Goal: Information Seeking & Learning: Understand process/instructions

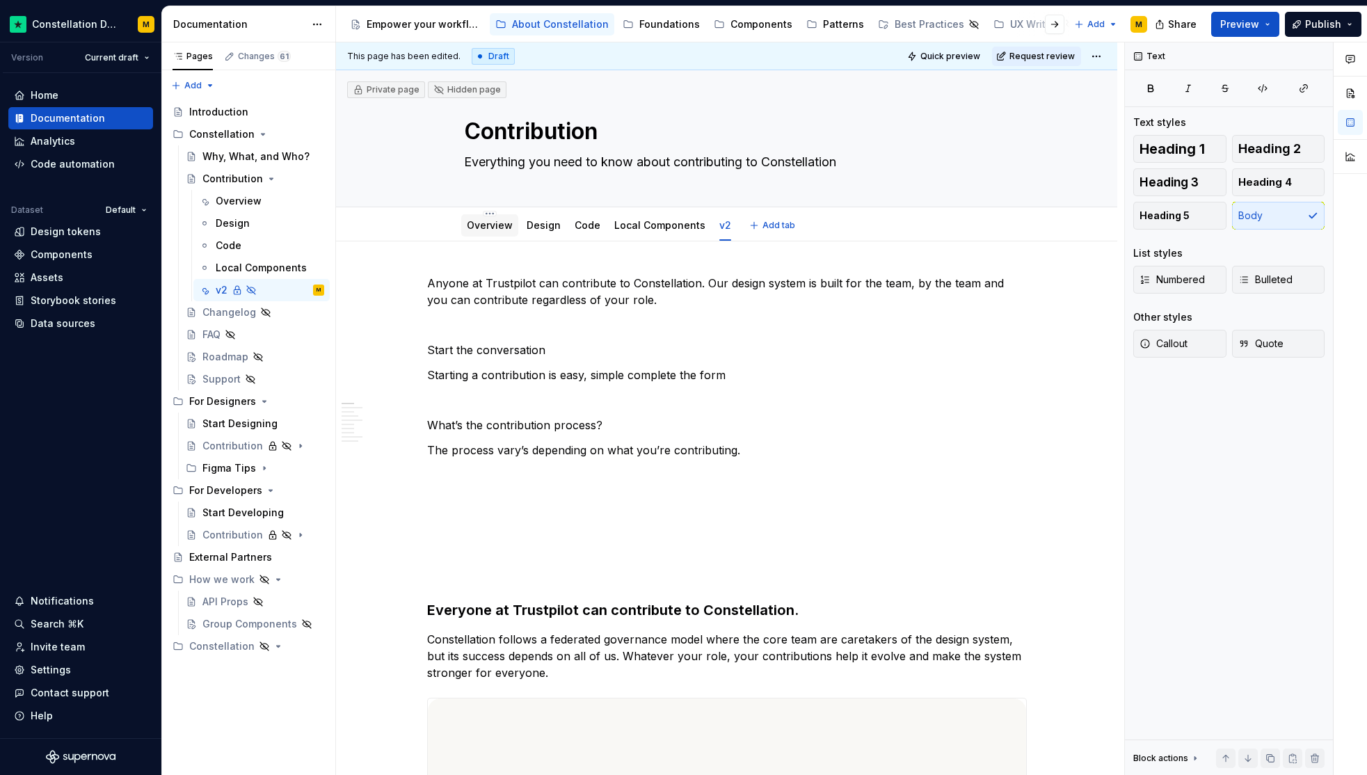
click at [490, 222] on link "Overview" at bounding box center [490, 225] width 46 height 12
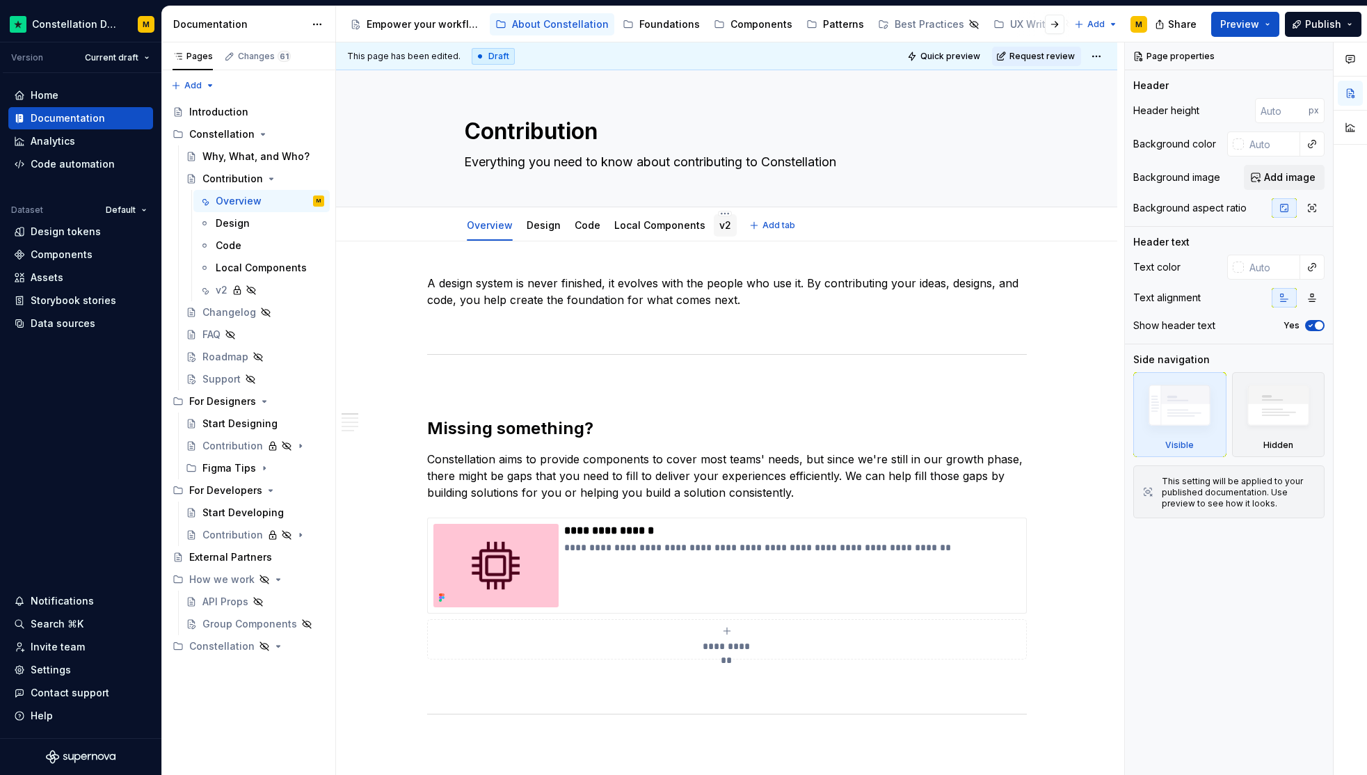
click at [720, 225] on link "v2" at bounding box center [726, 225] width 12 height 12
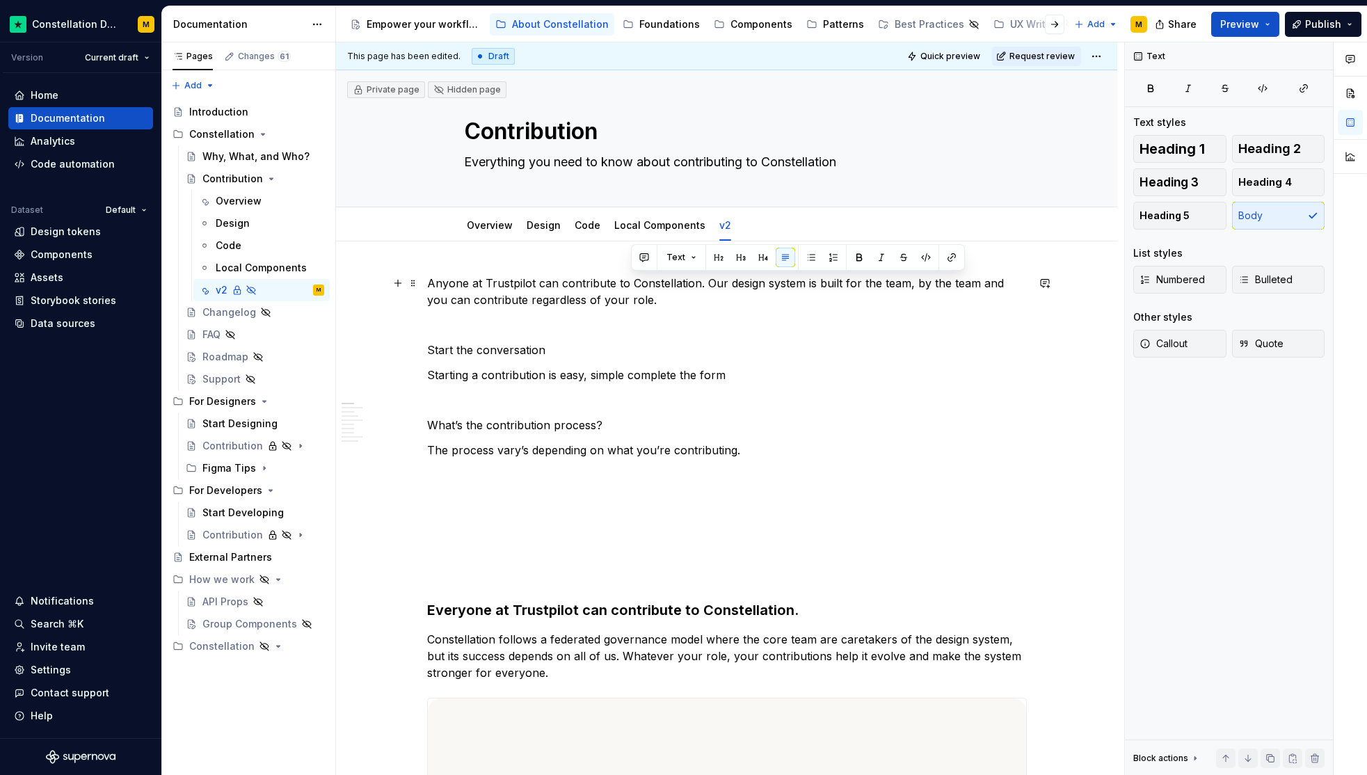
drag, startPoint x: 676, startPoint y: 299, endPoint x: 705, endPoint y: 285, distance: 32.1
click at [705, 285] on p "Anyone at Trustpilot can contribute to Constellation. Our design system is buil…" at bounding box center [727, 291] width 600 height 33
type textarea "*"
click at [685, 287] on p "Anyone at Trustpilot can contribute to Constellation. Our design system is buil…" at bounding box center [727, 291] width 600 height 33
drag, startPoint x: 699, startPoint y: 295, endPoint x: 701, endPoint y: 285, distance: 10.0
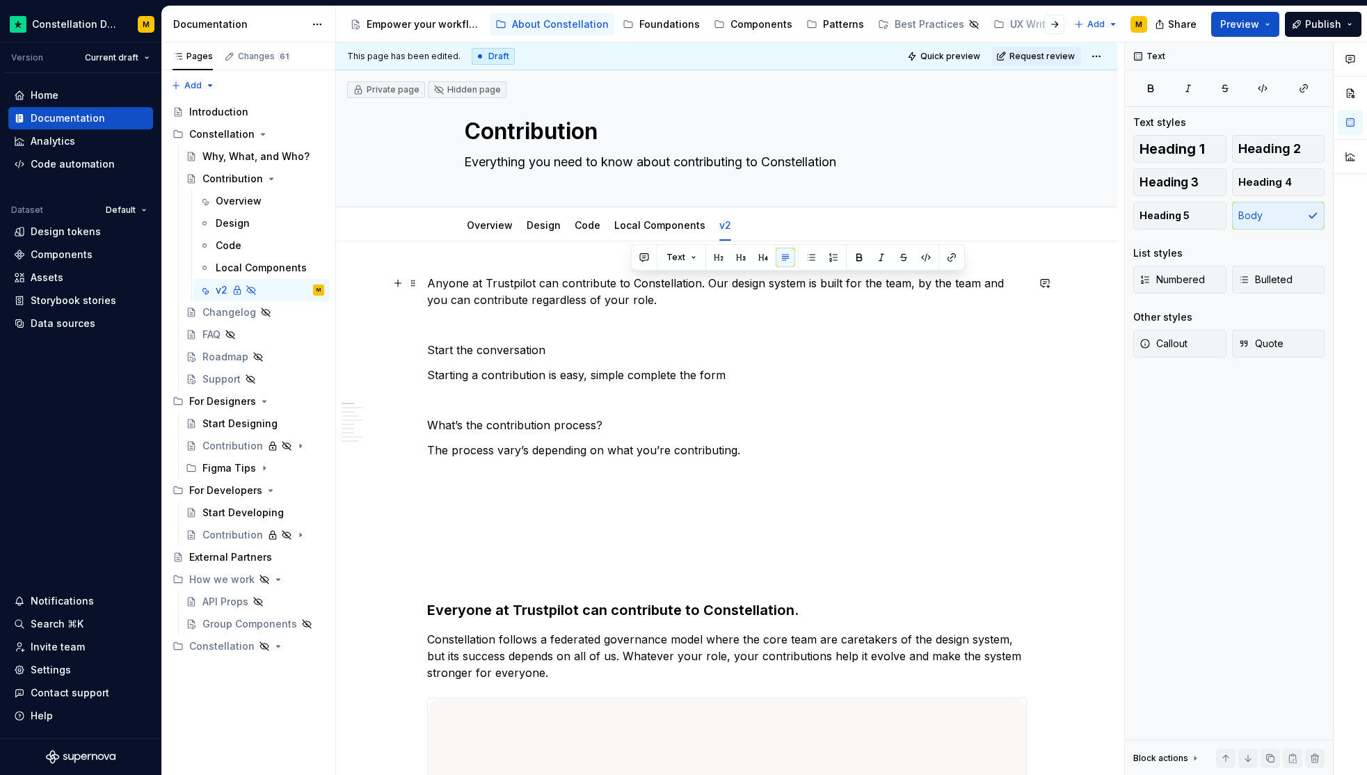
click at [701, 285] on p "Anyone at Trustpilot can contribute to Constellation. Our design system is buil…" at bounding box center [727, 291] width 600 height 33
click at [660, 318] on p at bounding box center [727, 325] width 600 height 17
click at [651, 307] on p "Anyone at Trustpilot can contribute to Constellation. Our design system is buil…" at bounding box center [727, 291] width 600 height 33
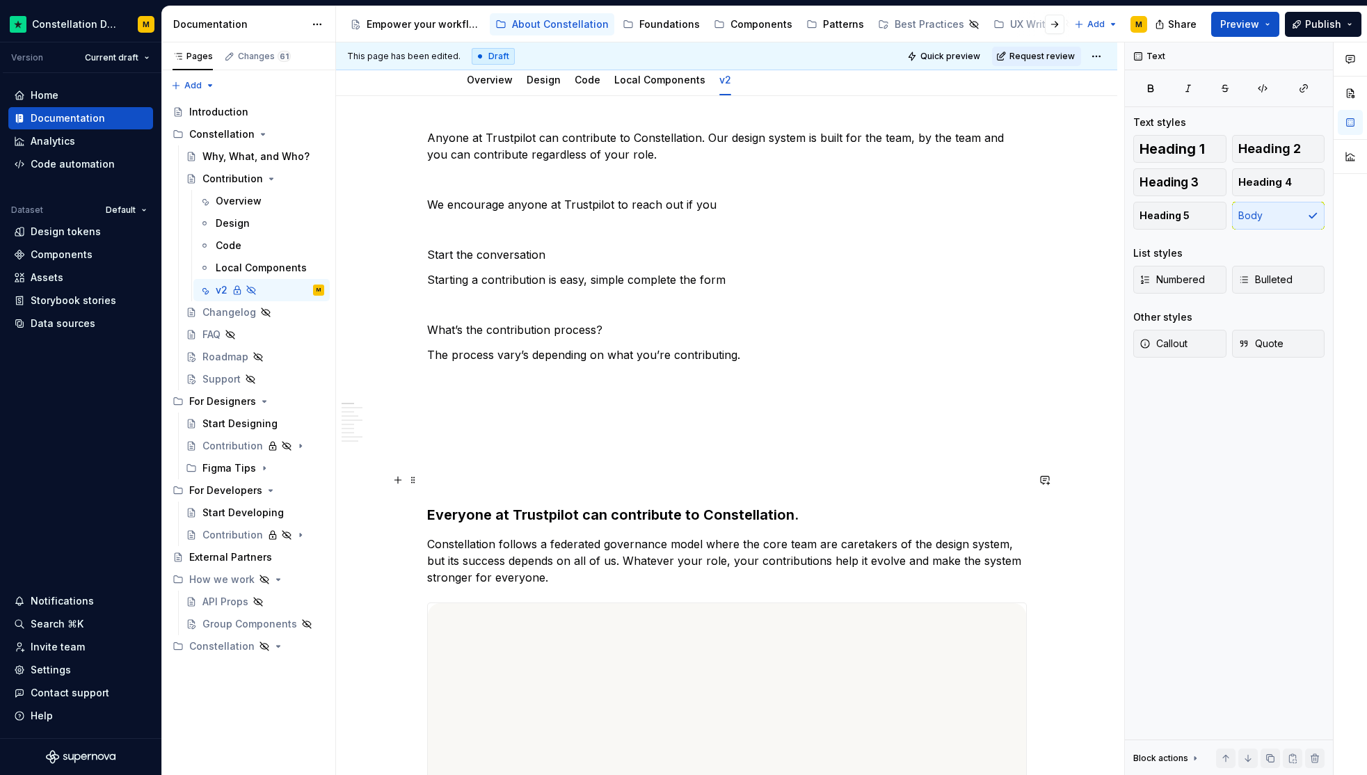
scroll to position [33, 0]
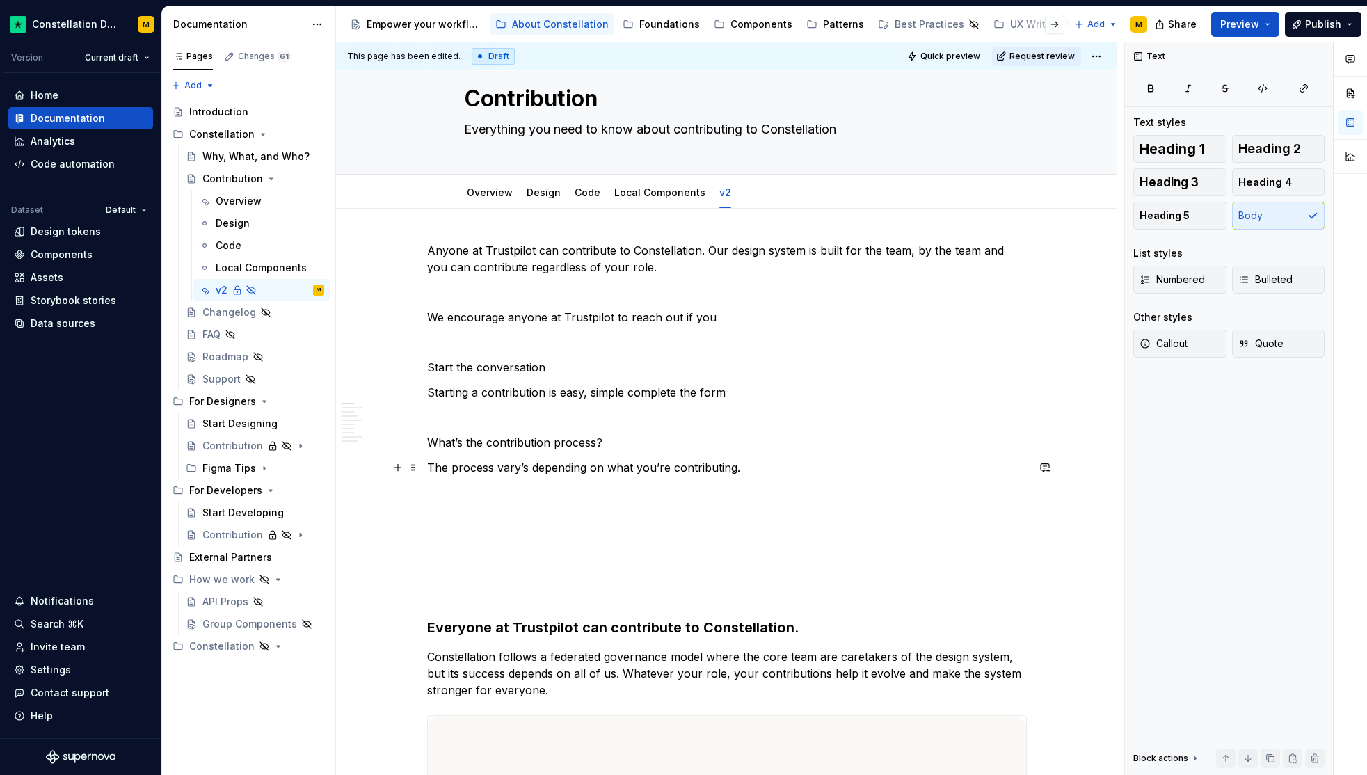
click at [764, 468] on p "The process vary’s depending on what you’re contributing." at bounding box center [727, 467] width 600 height 17
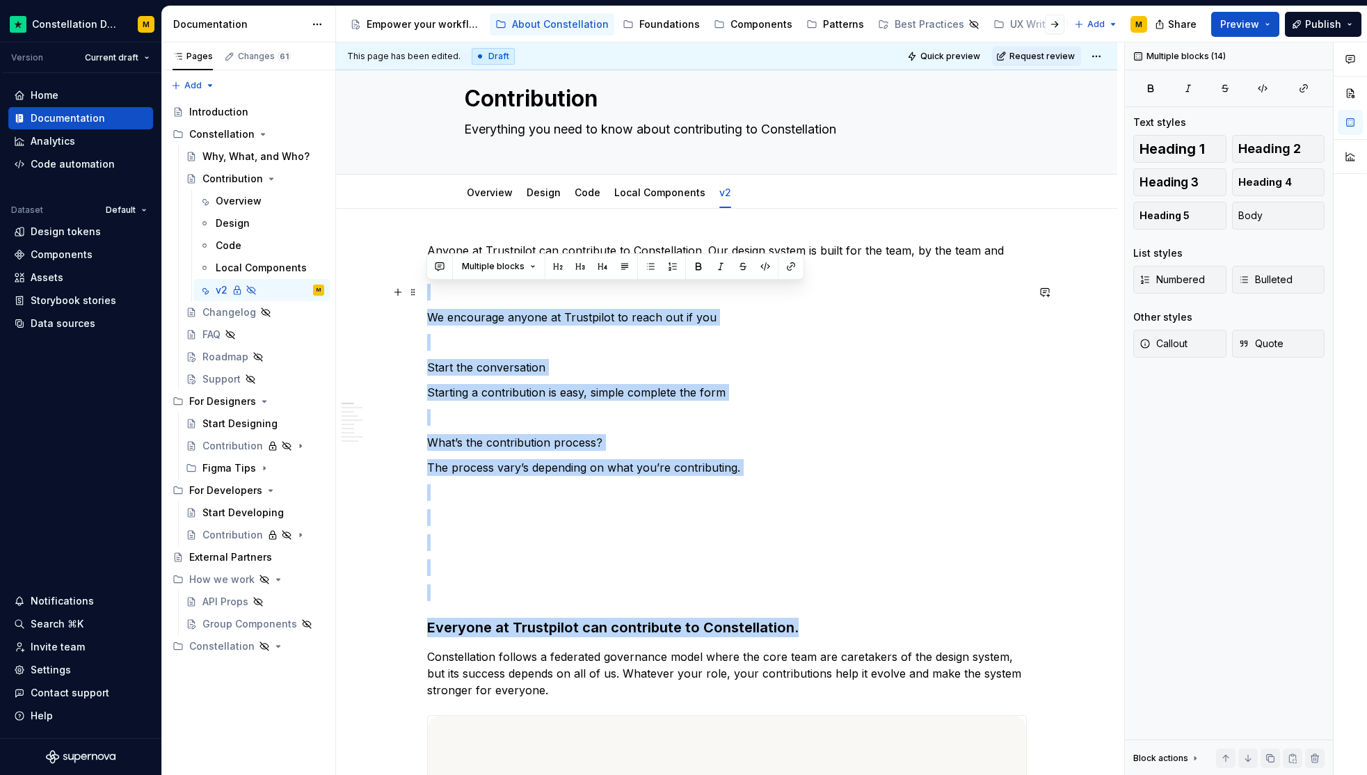
drag, startPoint x: 796, startPoint y: 619, endPoint x: 388, endPoint y: 300, distance: 518.0
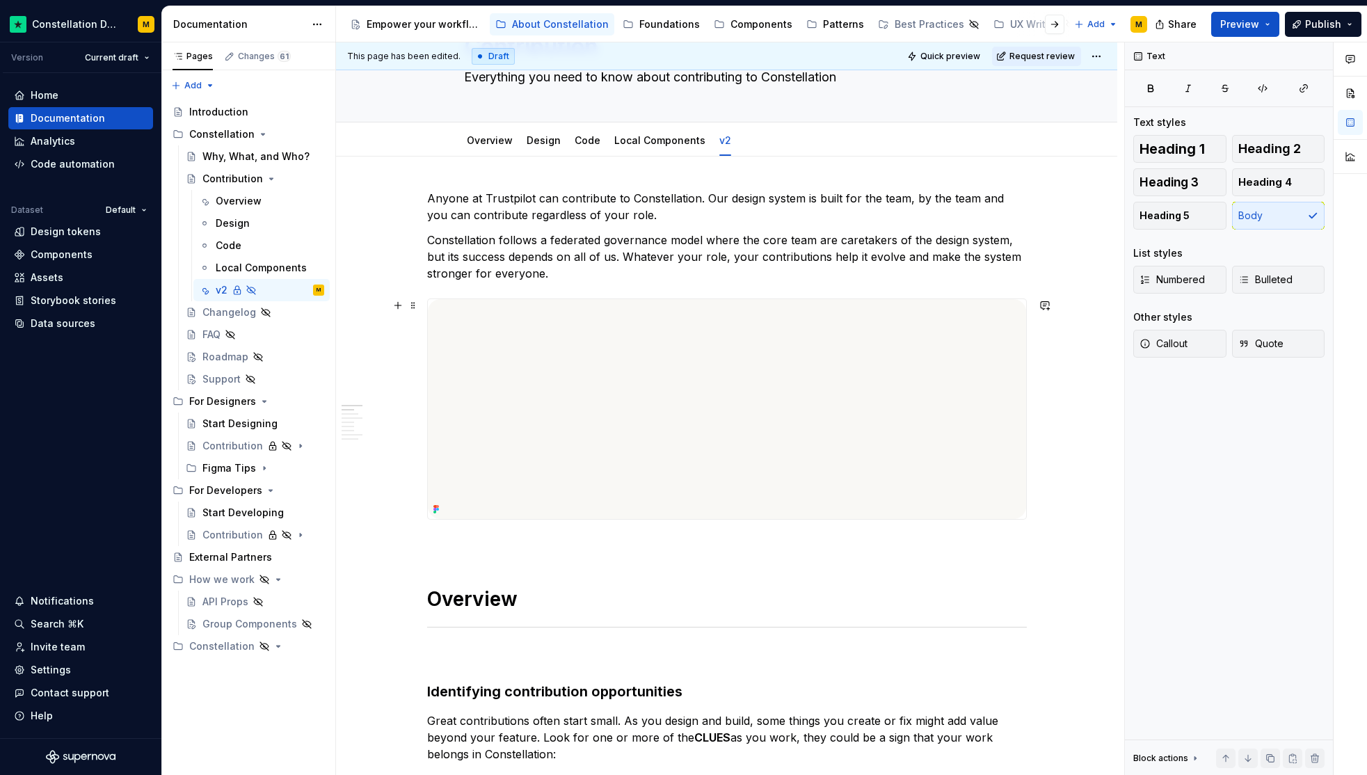
scroll to position [152, 0]
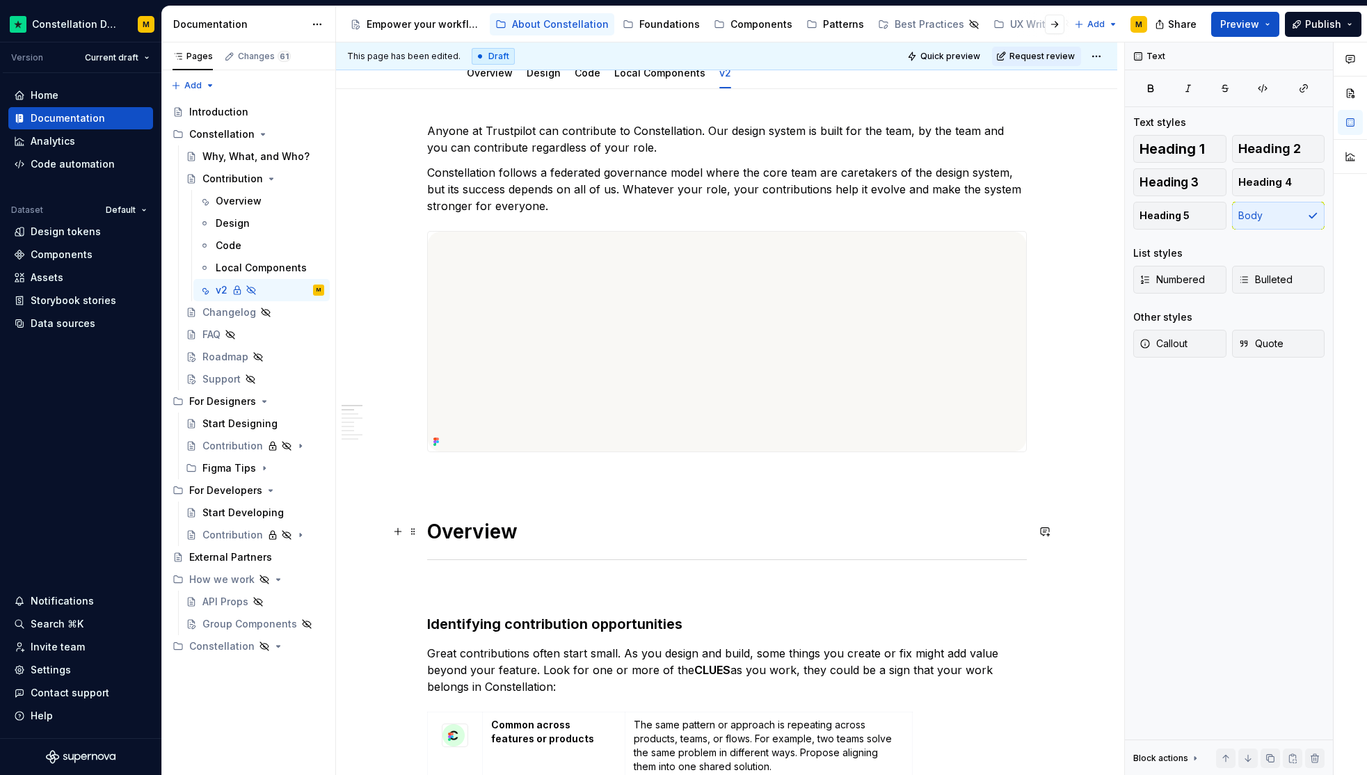
click at [460, 537] on h1 "Overview" at bounding box center [727, 531] width 600 height 25
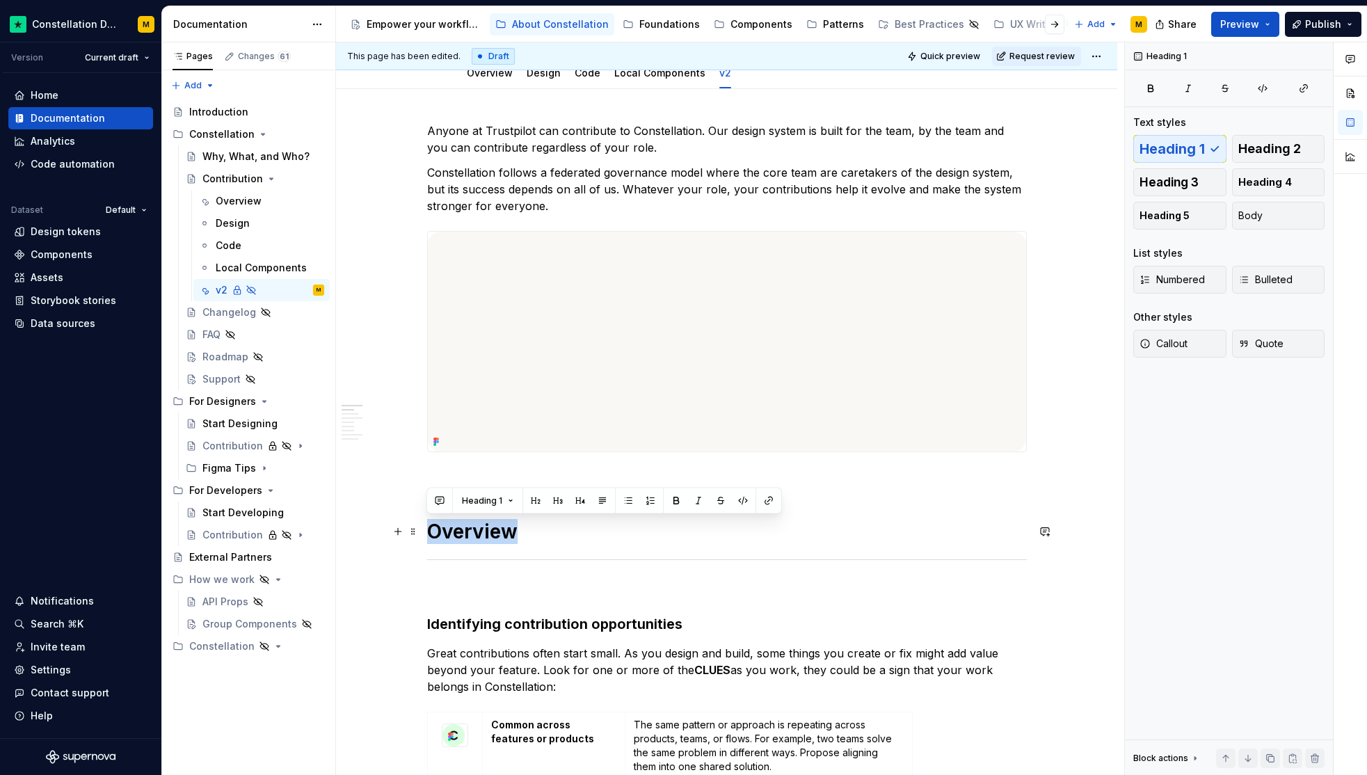
click at [460, 537] on h1 "Overview" at bounding box center [727, 531] width 600 height 25
click at [427, 541] on h1 "Overview" at bounding box center [727, 531] width 600 height 25
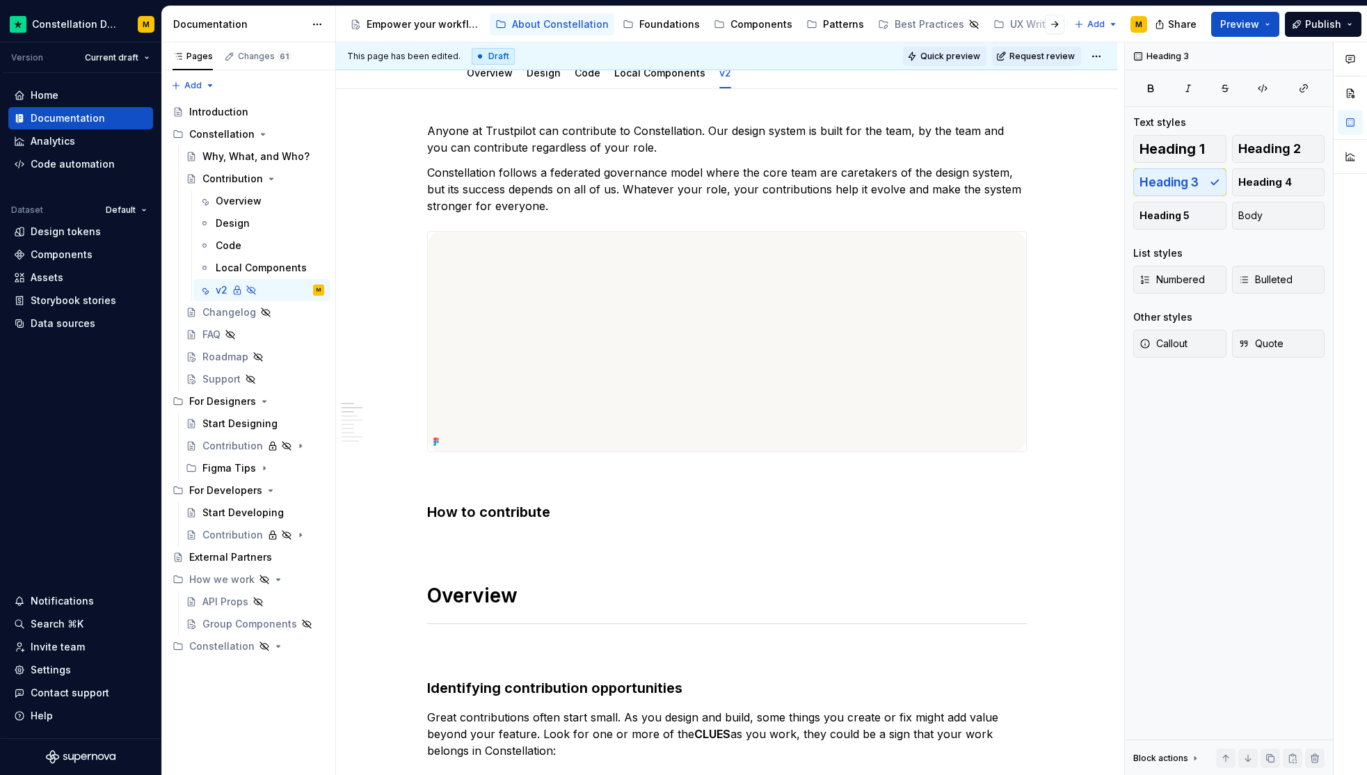
click at [962, 59] on span "Quick preview" at bounding box center [951, 56] width 60 height 11
click at [1232, 17] on span "Preview" at bounding box center [1240, 24] width 39 height 14
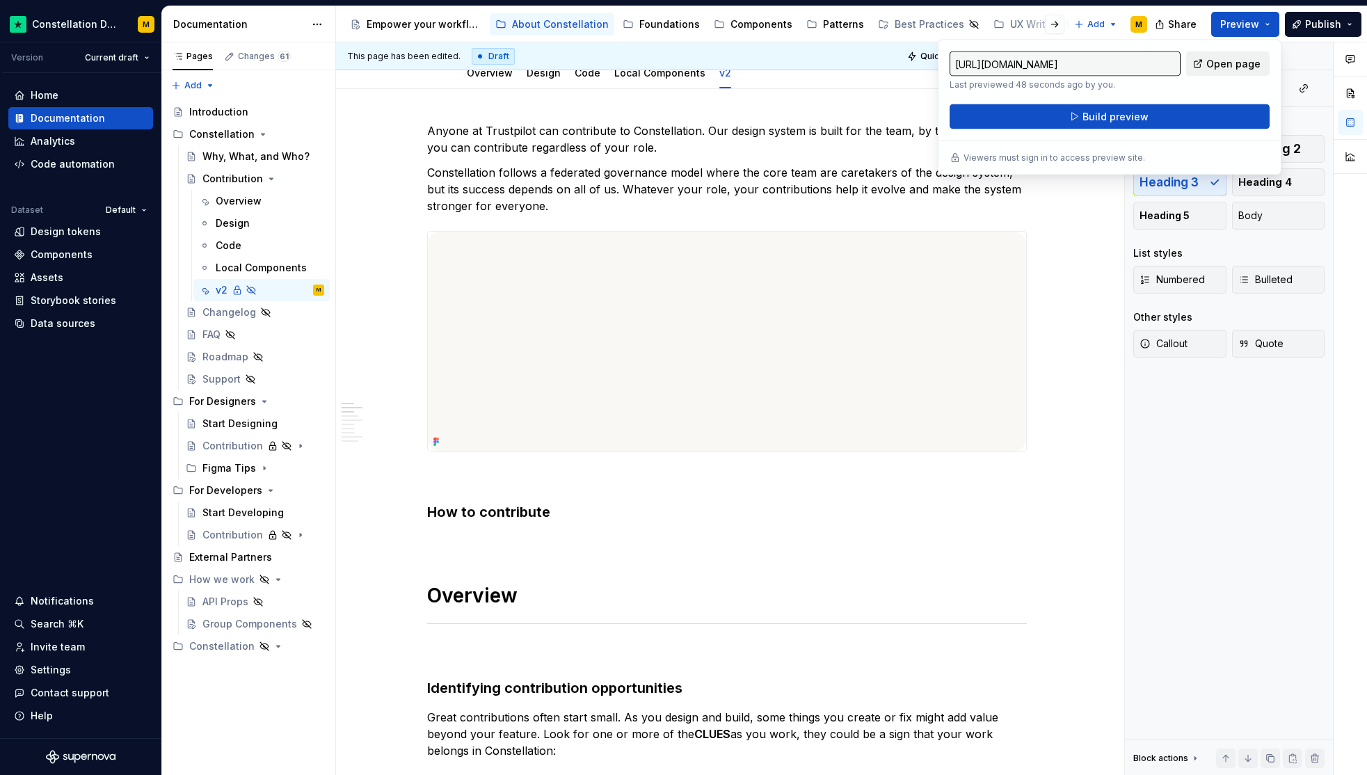
click at [1206, 69] on link "Open page" at bounding box center [1228, 63] width 84 height 25
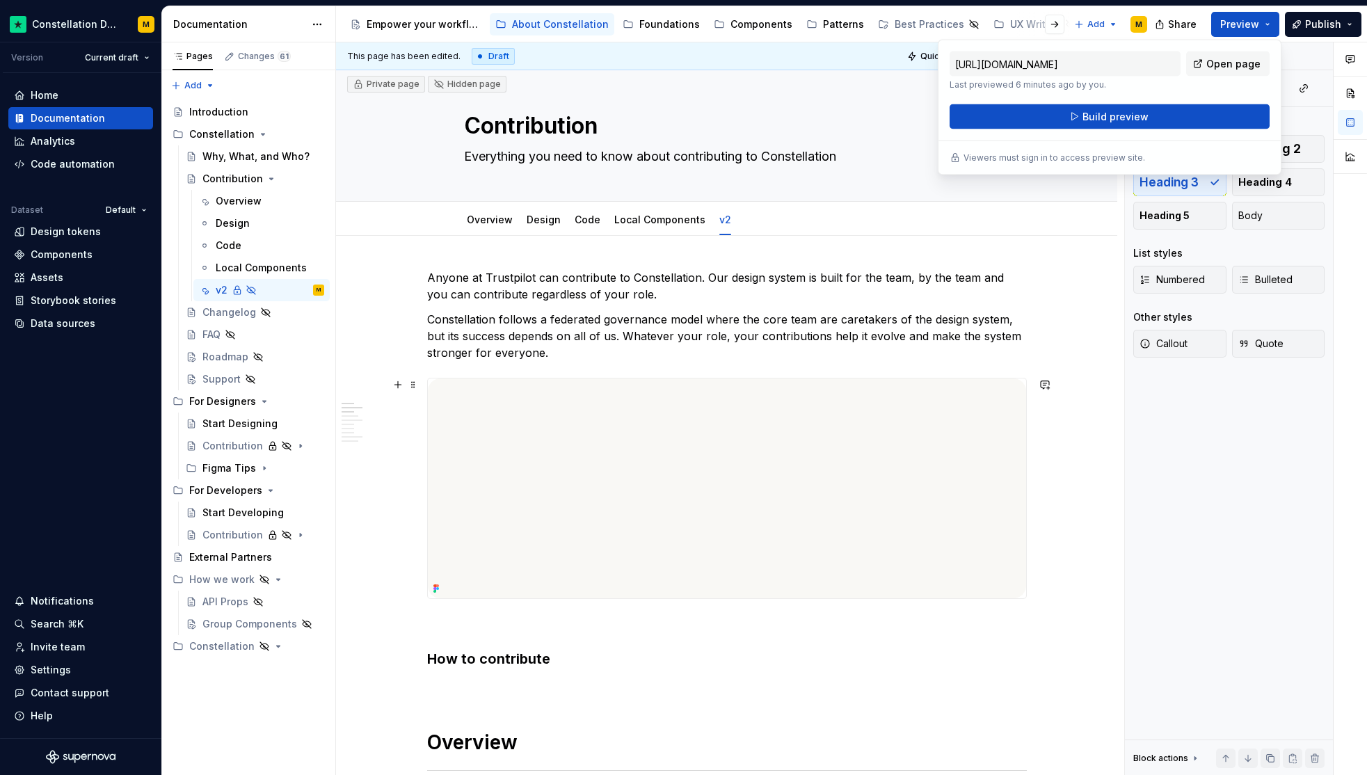
scroll to position [0, 0]
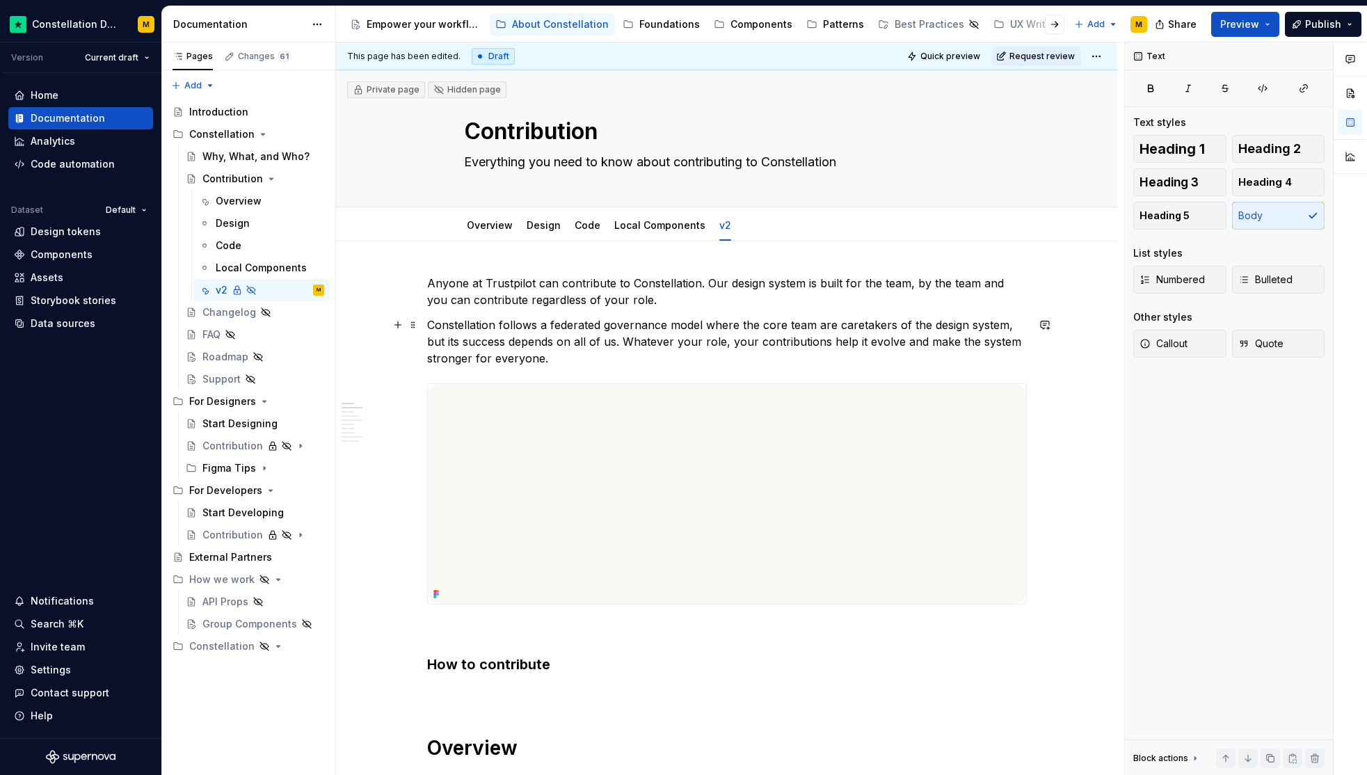
click at [744, 349] on p "Constellation follows a federated governance model where the core team are care…" at bounding box center [727, 342] width 600 height 50
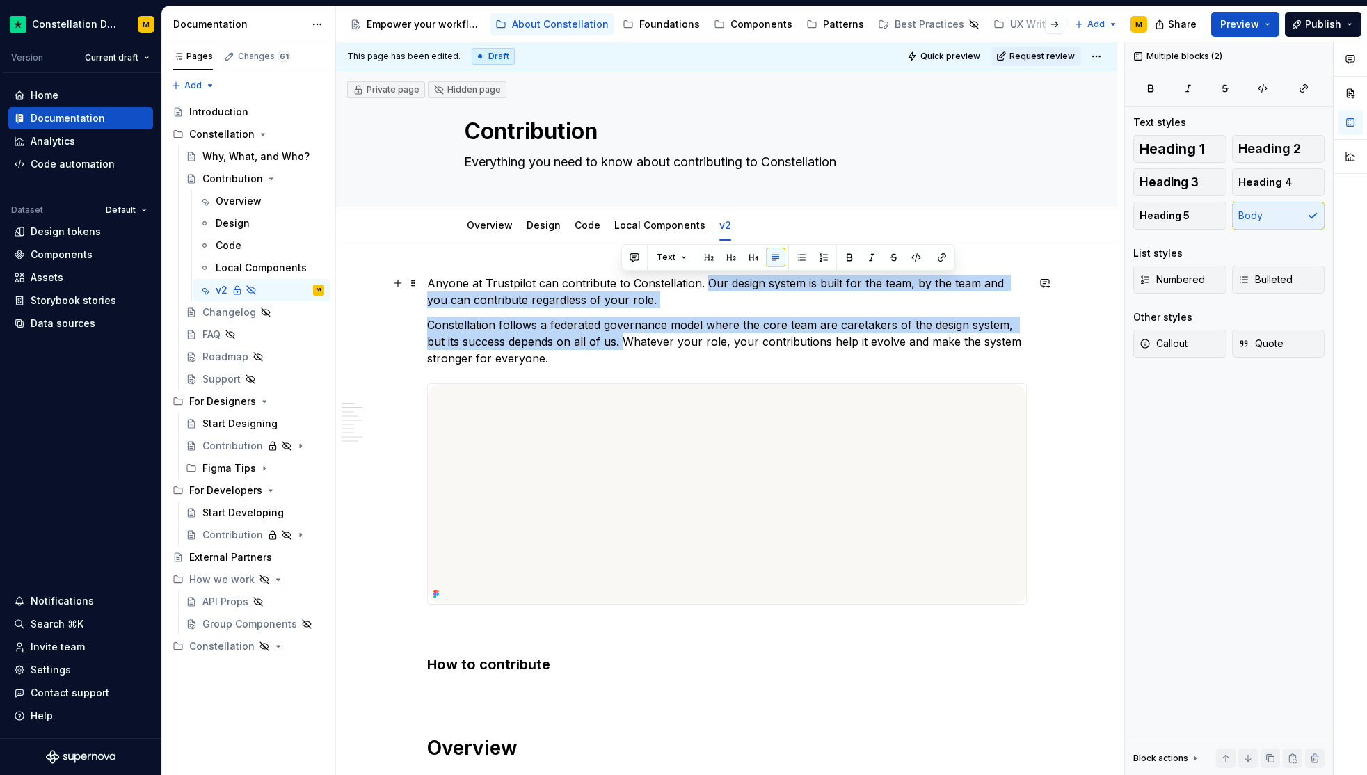
drag, startPoint x: 621, startPoint y: 342, endPoint x: 705, endPoint y: 285, distance: 101.1
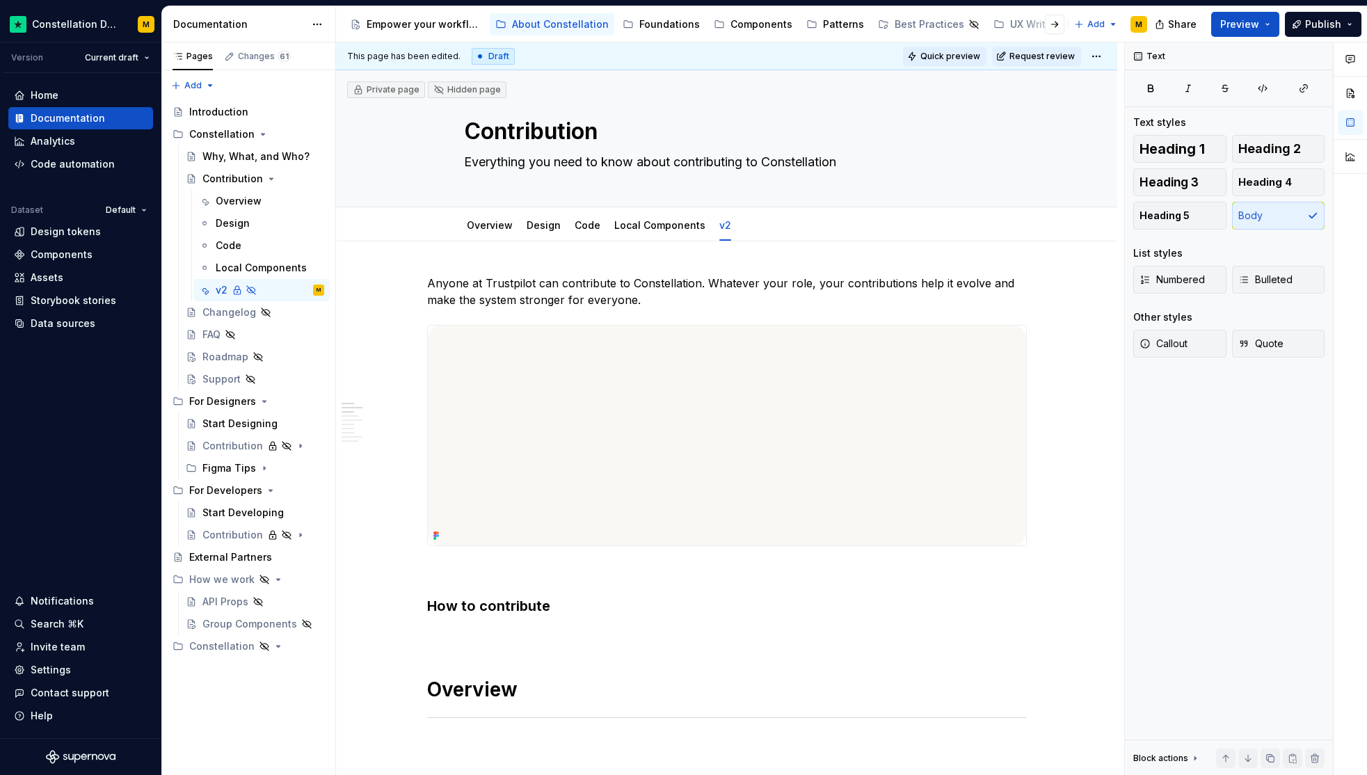
click at [948, 57] on span "Quick preview" at bounding box center [951, 56] width 60 height 11
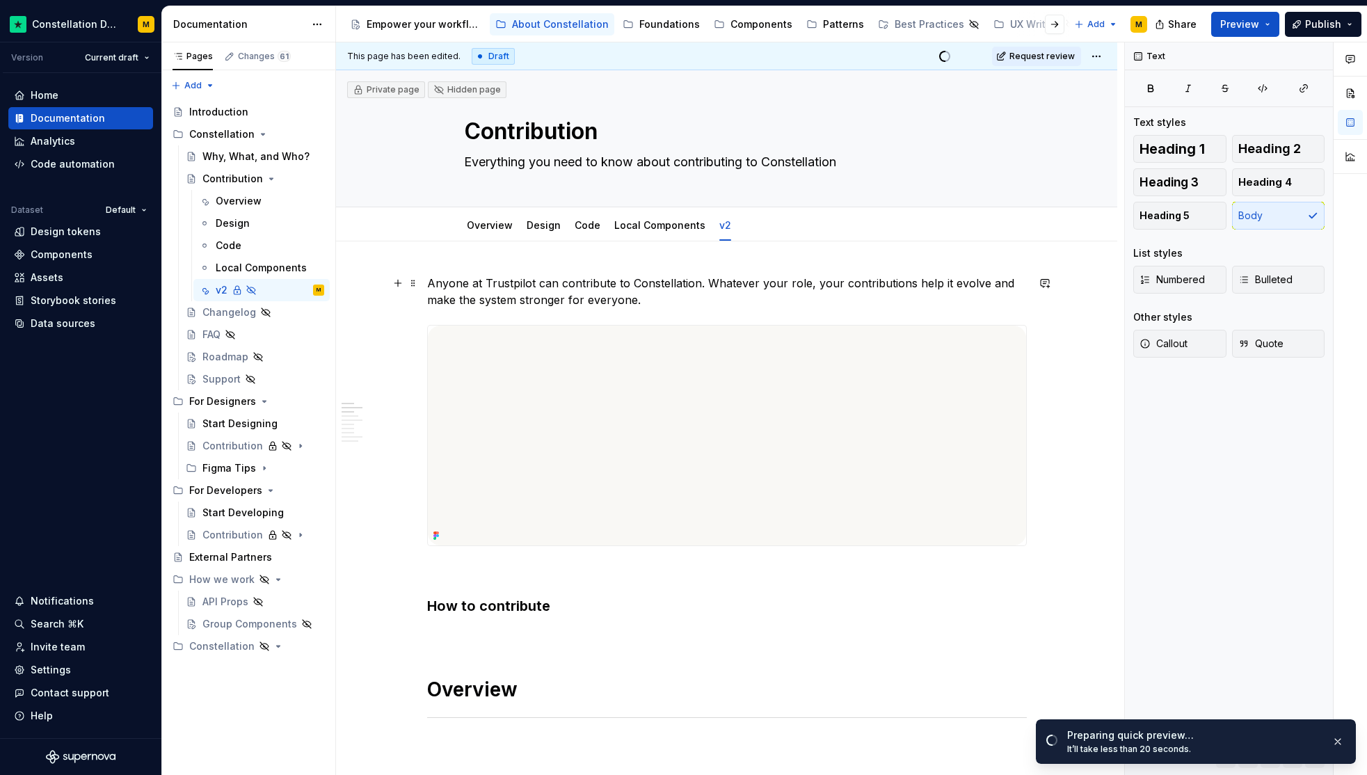
click at [735, 275] on p "Anyone at Trustpilot can contribute to Constellation. Whatever your role, your …" at bounding box center [727, 291] width 600 height 33
click at [953, 47] on button "Quick preview" at bounding box center [945, 56] width 84 height 19
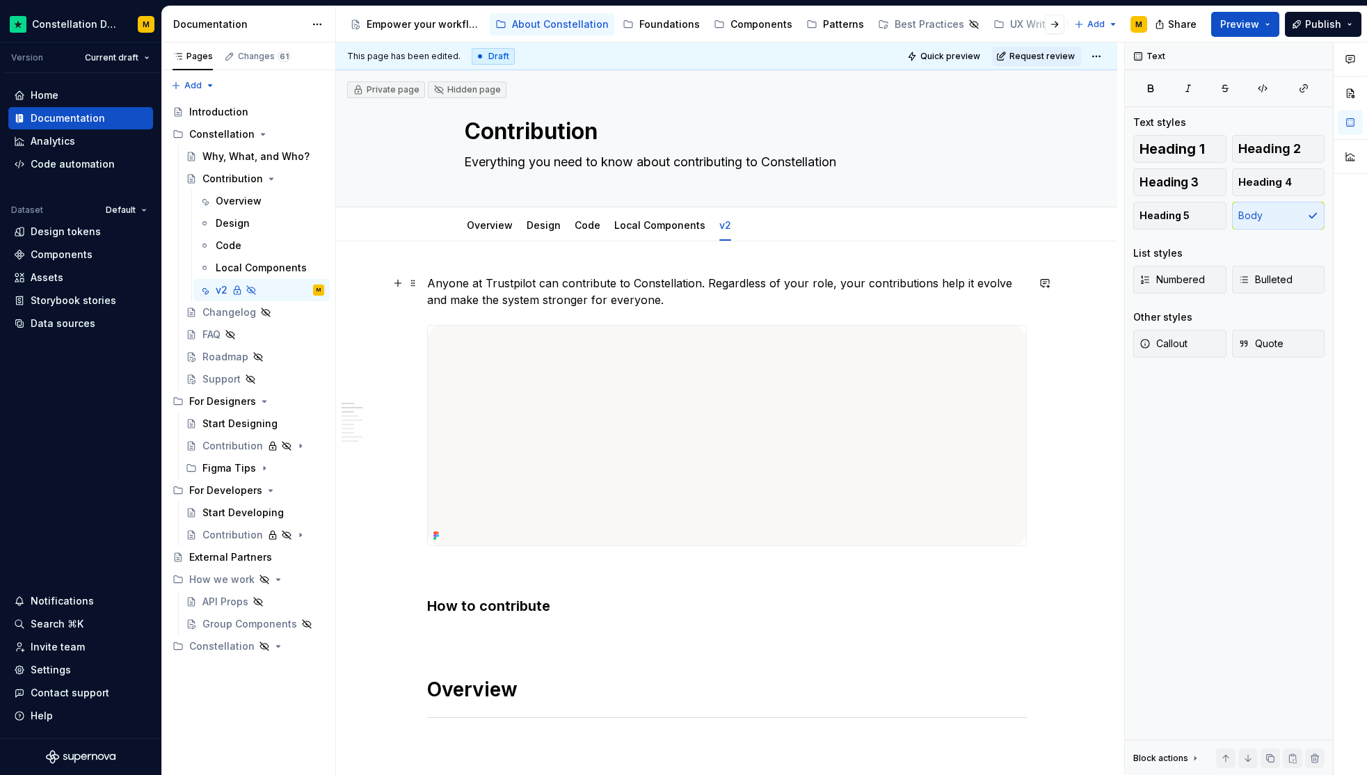
click at [667, 291] on p "Anyone at Trustpilot can contribute to Constellation. Regardless of your role, …" at bounding box center [727, 291] width 600 height 33
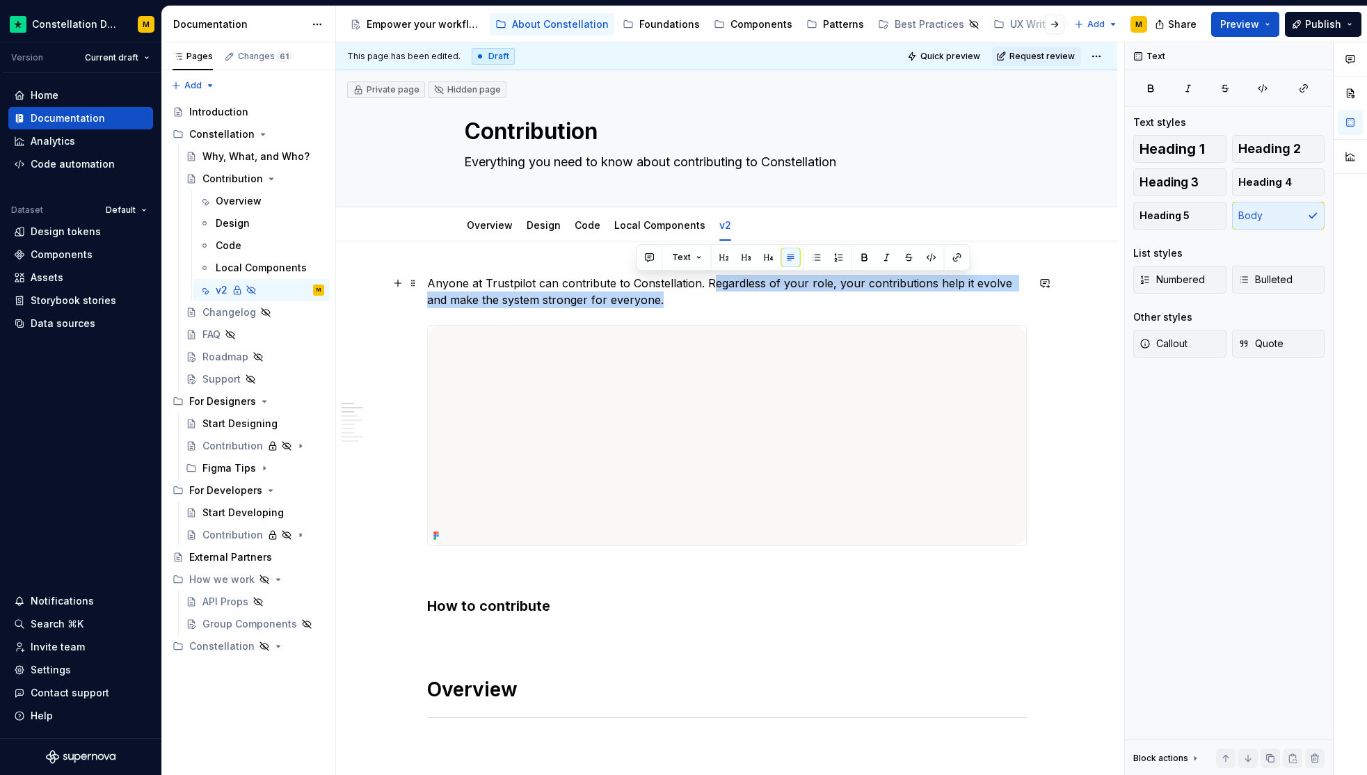
drag, startPoint x: 701, startPoint y: 296, endPoint x: 706, endPoint y: 285, distance: 12.2
click at [706, 285] on p "Anyone at Trustpilot can contribute to Constellation. Regardless of your role, …" at bounding box center [727, 291] width 600 height 33
click at [701, 284] on p "Anyone at Trustpilot can contribute to Constellation. Regardless of your role, …" at bounding box center [727, 291] width 600 height 33
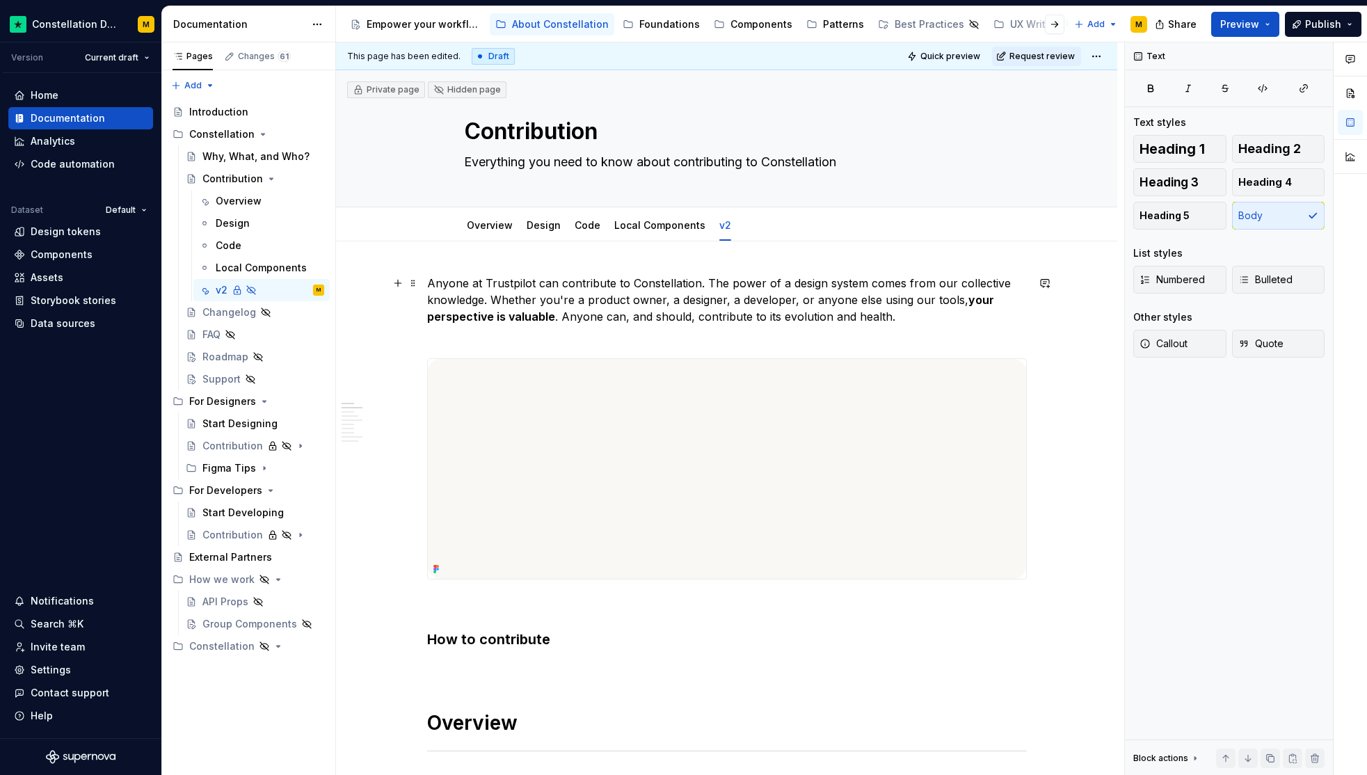
click at [487, 301] on p "Anyone at Trustpilot can contribute to Constellation. The power of a design sys…" at bounding box center [727, 308] width 600 height 67
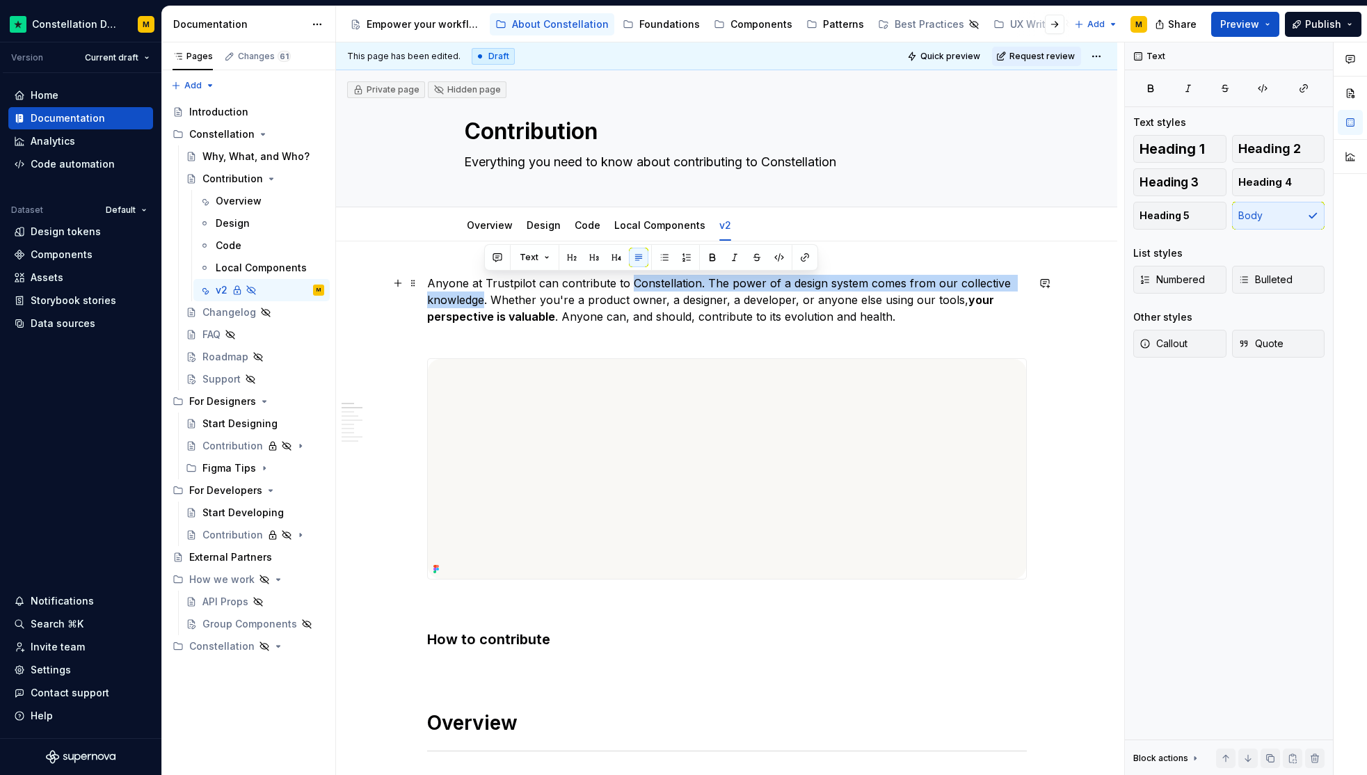
drag, startPoint x: 485, startPoint y: 300, endPoint x: 628, endPoint y: 282, distance: 144.5
click at [628, 282] on p "Anyone at Trustpilot can contribute to Constellation. The power of a design sys…" at bounding box center [727, 308] width 600 height 67
click at [704, 281] on p "Anyone at Trustpilot can contribute to Constellation. The power of a design sys…" at bounding box center [727, 308] width 600 height 67
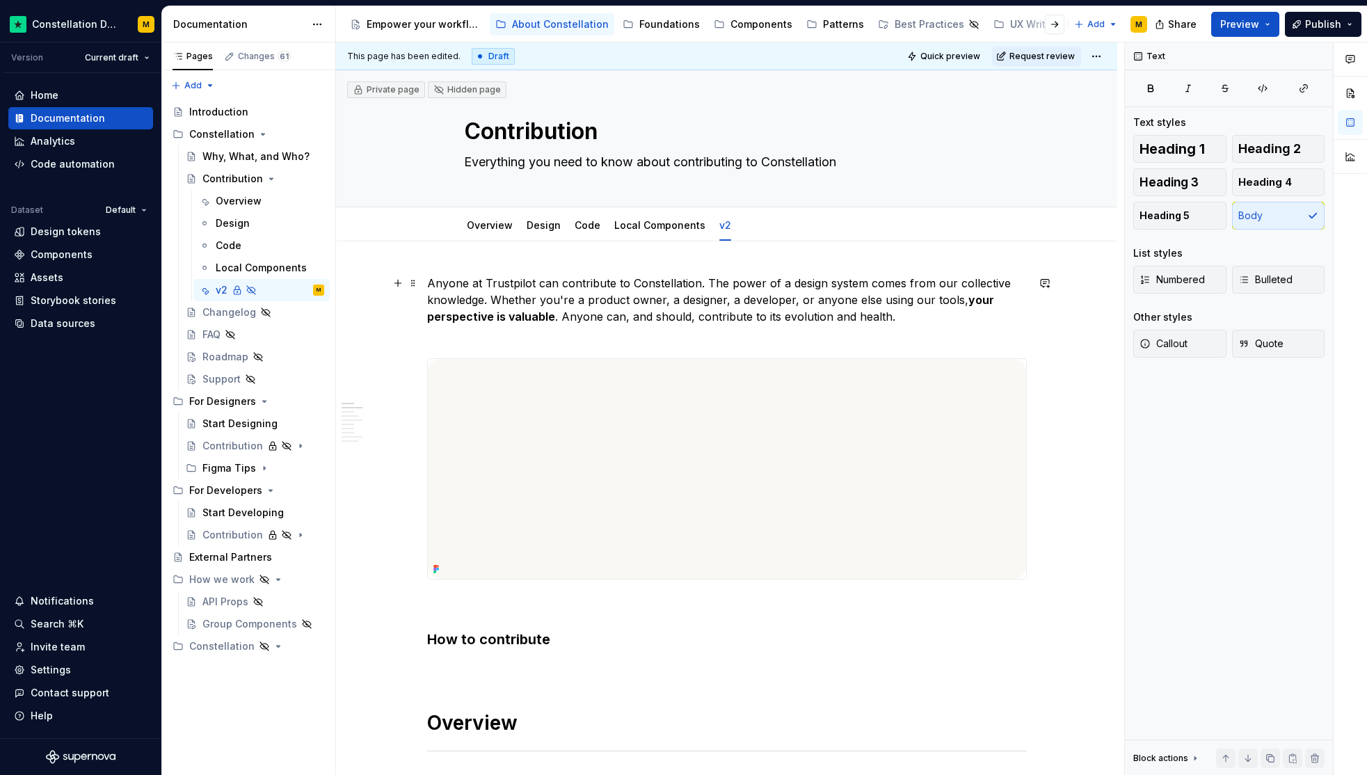
click at [485, 298] on p "Anyone at Trustpilot can contribute to Constellation. The power of a design sys…" at bounding box center [727, 308] width 600 height 67
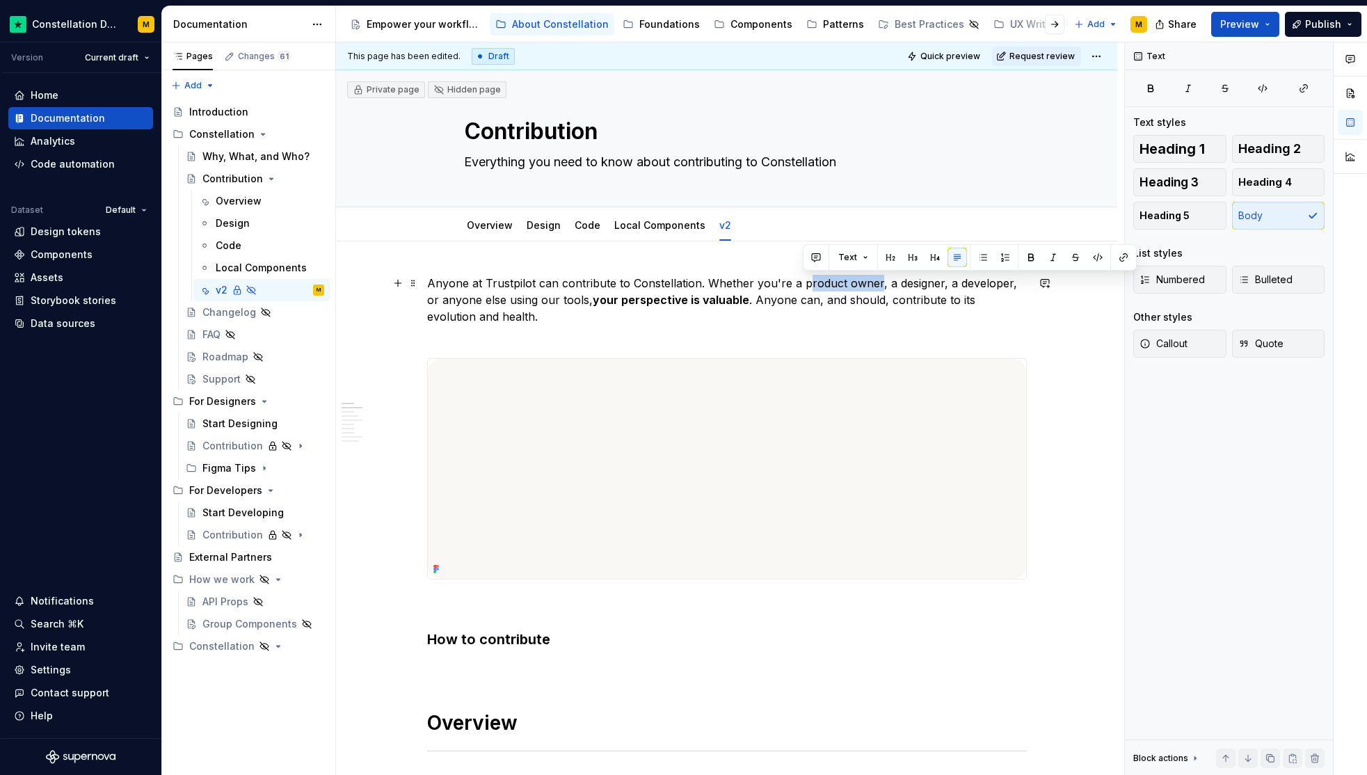
drag, startPoint x: 873, startPoint y: 282, endPoint x: 803, endPoint y: 283, distance: 70.3
click at [803, 283] on p "Anyone at Trustpilot can contribute to Constellation. Whether you're a product …" at bounding box center [727, 308] width 600 height 67
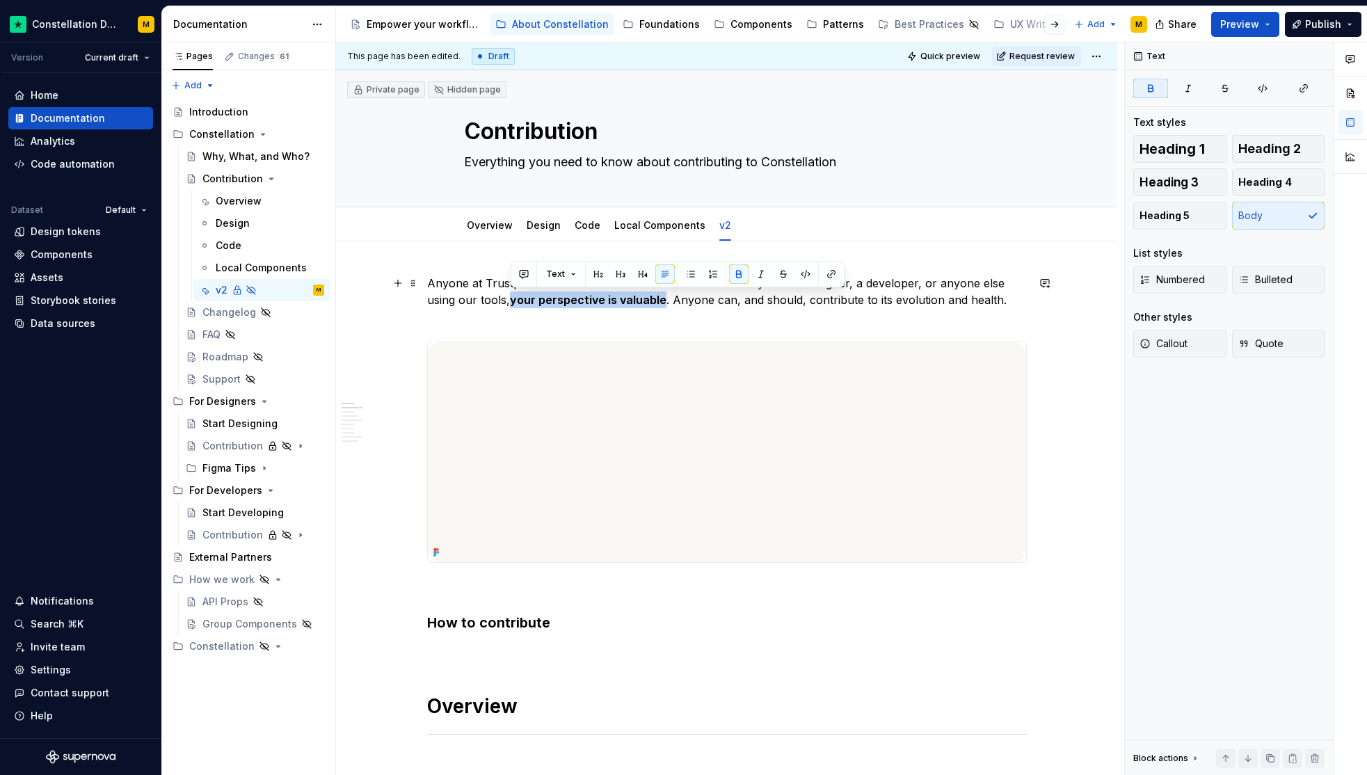
drag, startPoint x: 661, startPoint y: 301, endPoint x: 509, endPoint y: 305, distance: 151.8
click at [509, 305] on p "Anyone at Trustpilot can contribute to Constellation. Whether you're a designer…" at bounding box center [727, 300] width 600 height 50
click at [660, 303] on p "Anyone at Trustpilot can contribute to Constellation. Whether you're a designer…" at bounding box center [727, 300] width 600 height 50
click at [955, 61] on span "Quick preview" at bounding box center [951, 56] width 60 height 11
click at [697, 285] on p "Anyone at Trustpilot can contribute to Constellation. Whether you're a designer…" at bounding box center [727, 300] width 600 height 50
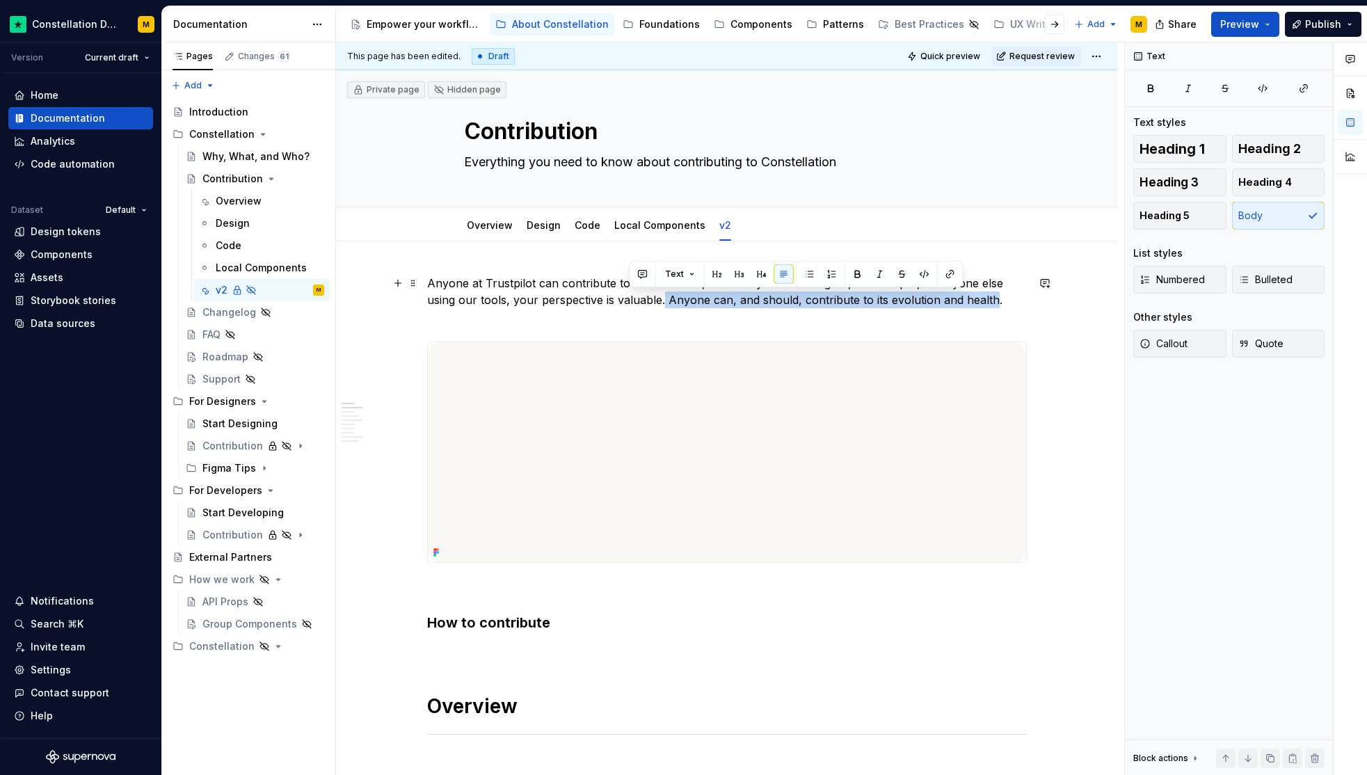
drag, startPoint x: 628, startPoint y: 302, endPoint x: 955, endPoint y: 305, distance: 327.1
click at [955, 305] on p "Anyone at Trustpilot can contribute to Constellation, whether you're a designer…" at bounding box center [727, 300] width 600 height 50
drag, startPoint x: 967, startPoint y: 305, endPoint x: 703, endPoint y: 304, distance: 264.4
click at [703, 304] on p "Anyone at Trustpilot can contribute to Constellation, whether you're a designer…" at bounding box center [727, 300] width 600 height 50
click at [705, 304] on p "Anyone at Trustpilot can contribute to Constellation, whether you're a designer…" at bounding box center [727, 300] width 600 height 50
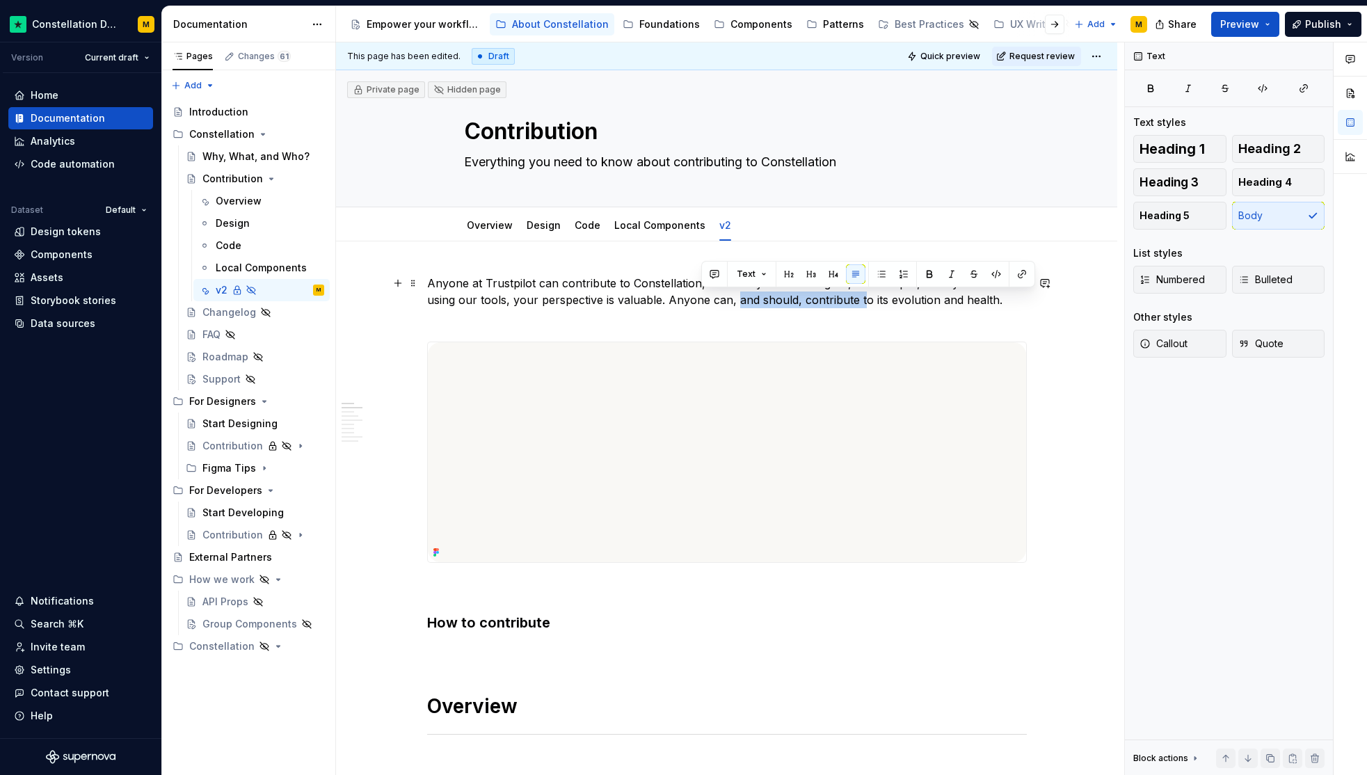
drag, startPoint x: 701, startPoint y: 303, endPoint x: 827, endPoint y: 303, distance: 125.3
click at [827, 303] on p "Anyone at Trustpilot can contribute to Constellation, whether you're a designer…" at bounding box center [727, 300] width 600 height 50
click at [827, 302] on p "Anyone at Trustpilot can contribute to Constellation, whether you're a designer…" at bounding box center [727, 300] width 600 height 50
click at [691, 299] on p "Anyone at Trustpilot can contribute to Constellation, whether you're a designer…" at bounding box center [727, 300] width 600 height 50
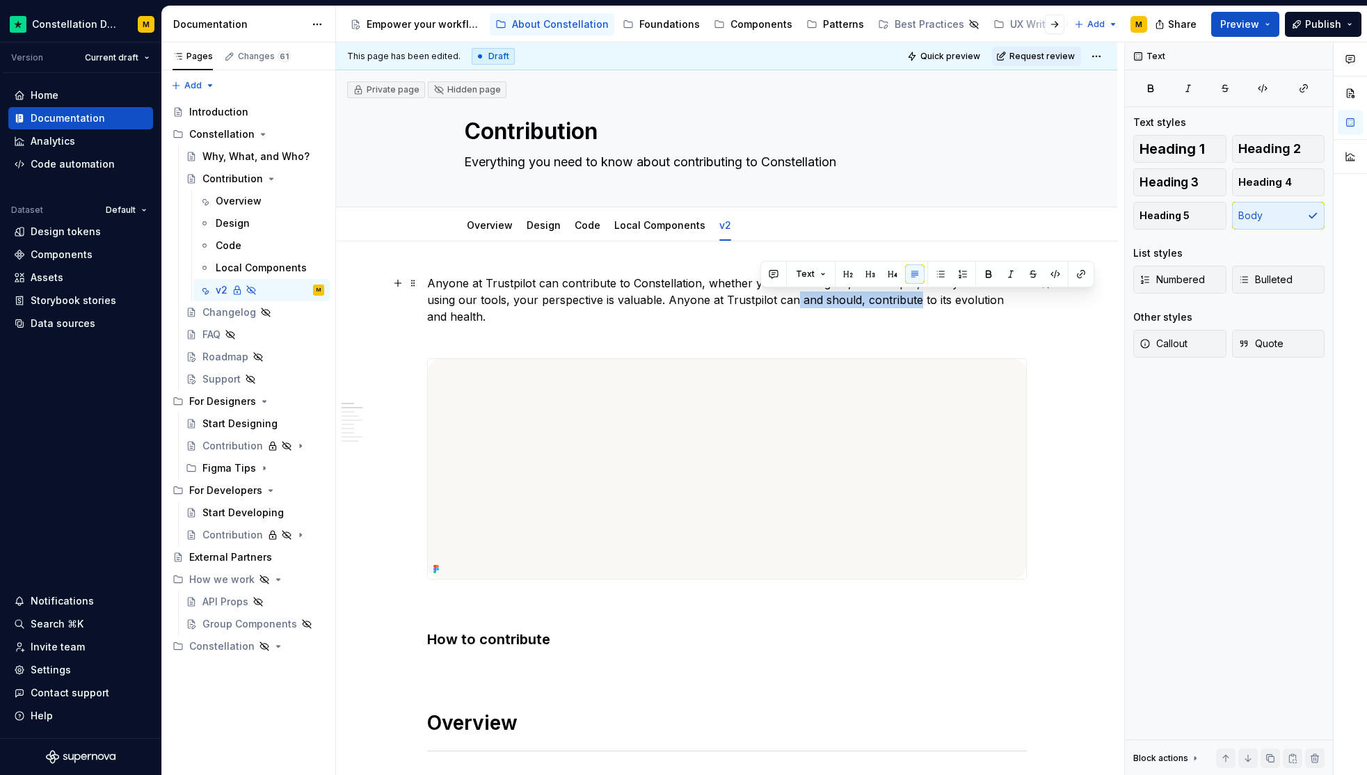
click at [881, 297] on p "Anyone at Trustpilot can contribute to Constellation, whether you're a designer…" at bounding box center [727, 308] width 600 height 67
click at [777, 299] on p "Anyone at Trustpilot can contribute to Constellation, whether you're a designer…" at bounding box center [727, 308] width 600 height 67
drag, startPoint x: 765, startPoint y: 297, endPoint x: 827, endPoint y: 296, distance: 61.2
click at [827, 296] on p "Anyone at Trustpilot can contribute to Constellation, whether you're a designer…" at bounding box center [727, 308] width 600 height 67
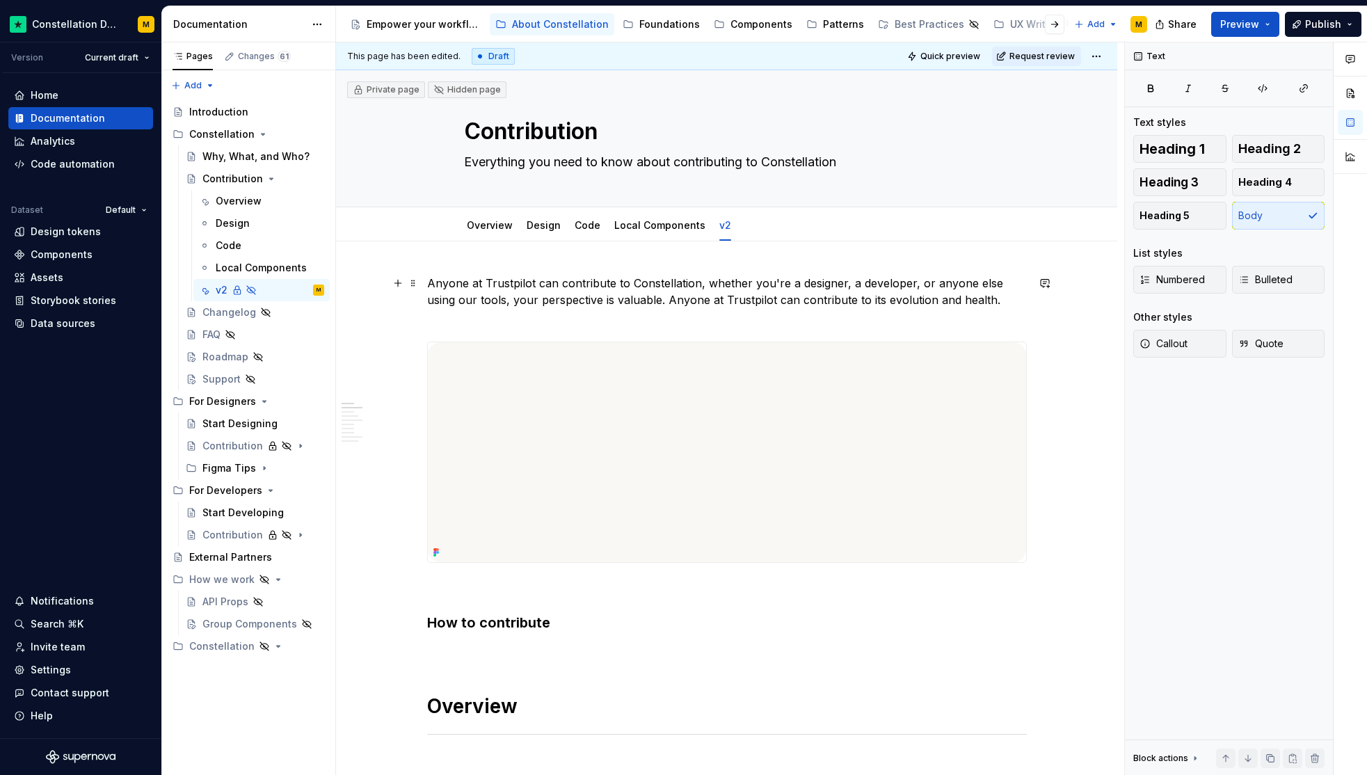
click at [829, 301] on p "Anyone at Trustpilot can contribute to Constellation, whether you're a designer…" at bounding box center [727, 300] width 600 height 50
click at [840, 301] on p "Anyone at Trustpilot can contribute to Constellation, whether you're a designer…" at bounding box center [727, 300] width 600 height 50
click at [630, 303] on p "Anyone at Trustpilot can contribute to Constellation, whether you're a designer…" at bounding box center [727, 308] width 600 height 67
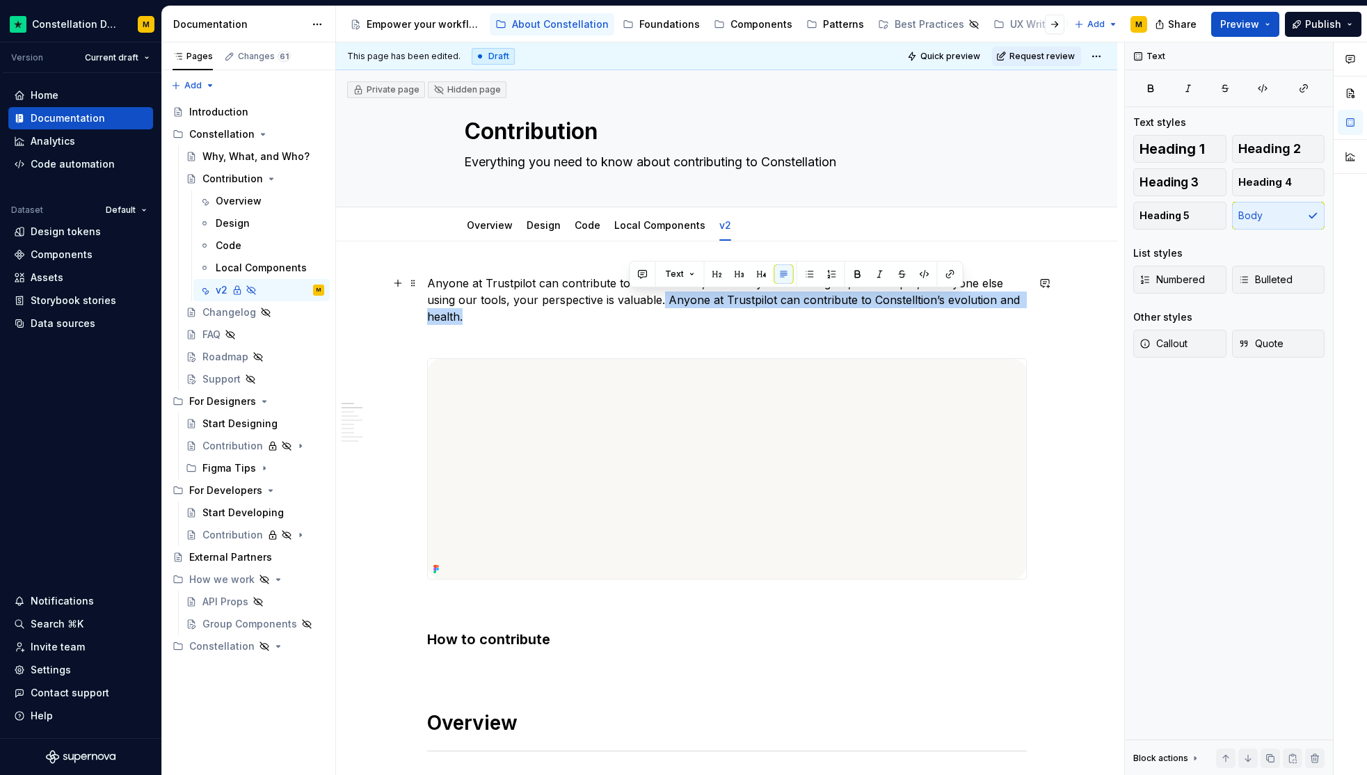
click at [1024, 299] on p "Anyone at Trustpilot can contribute to Constellation, whether you're a designer…" at bounding box center [727, 308] width 600 height 67
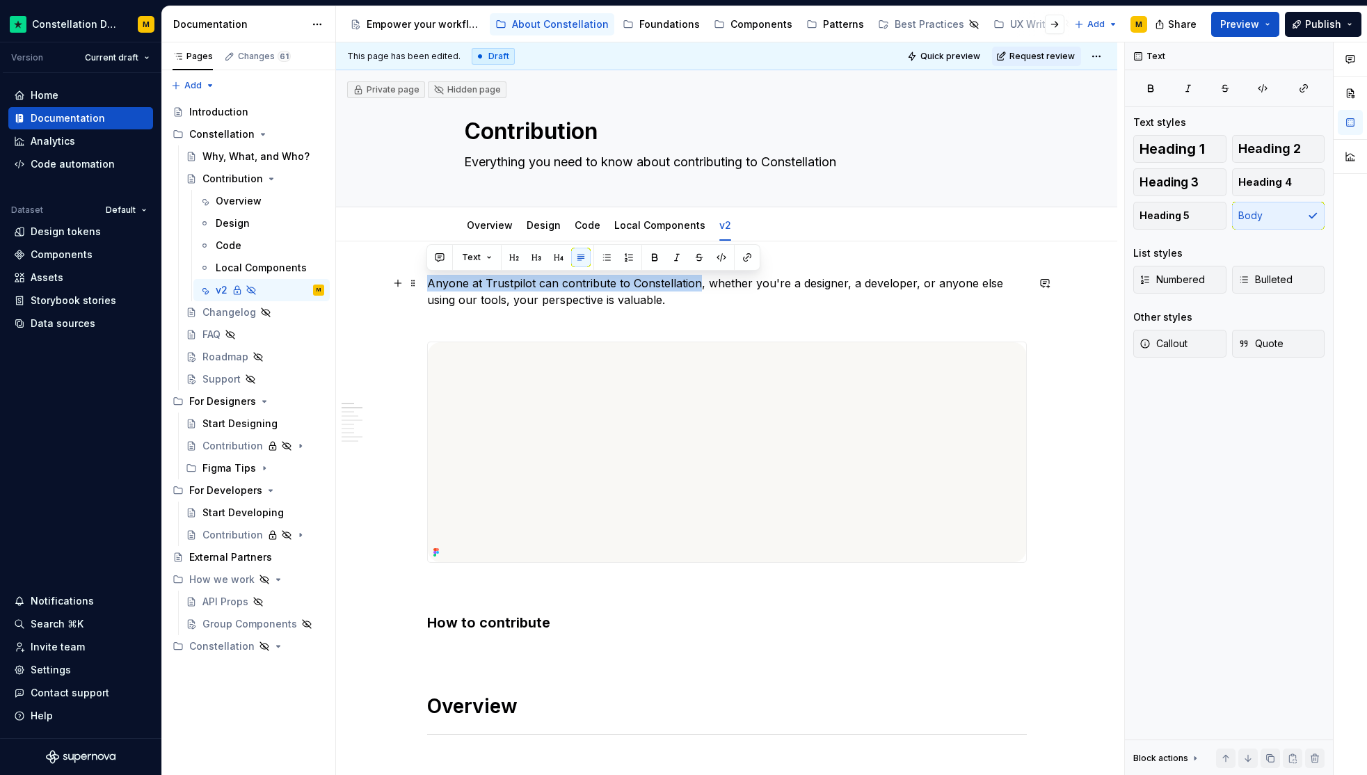
drag, startPoint x: 697, startPoint y: 285, endPoint x: 429, endPoint y: 281, distance: 267.9
click at [429, 281] on p "Anyone at Trustpilot can contribute to Constellation, whether you're a designer…" at bounding box center [727, 300] width 600 height 50
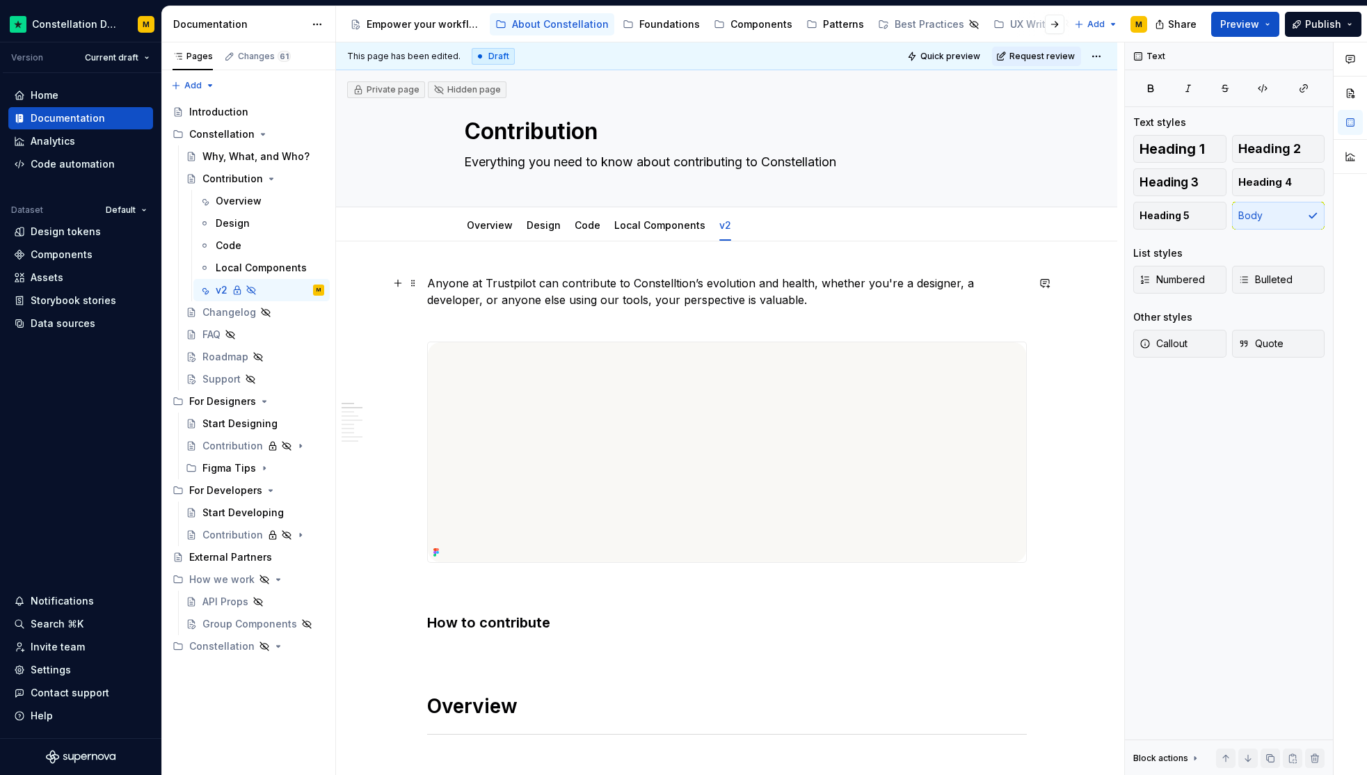
click at [652, 272] on p "Anyone at Trustpilot can contribute to Constelltion’s evolution and health, whe…" at bounding box center [727, 297] width 600 height 50
click at [656, 276] on p "Anyone at Trustpilot can contribute to Constelltion’s evolution and health, whe…" at bounding box center [727, 297] width 600 height 50
click at [799, 295] on p "Anyone at Trustpilot can contribute to Constellations evolution and health, whe…" at bounding box center [727, 297] width 600 height 50
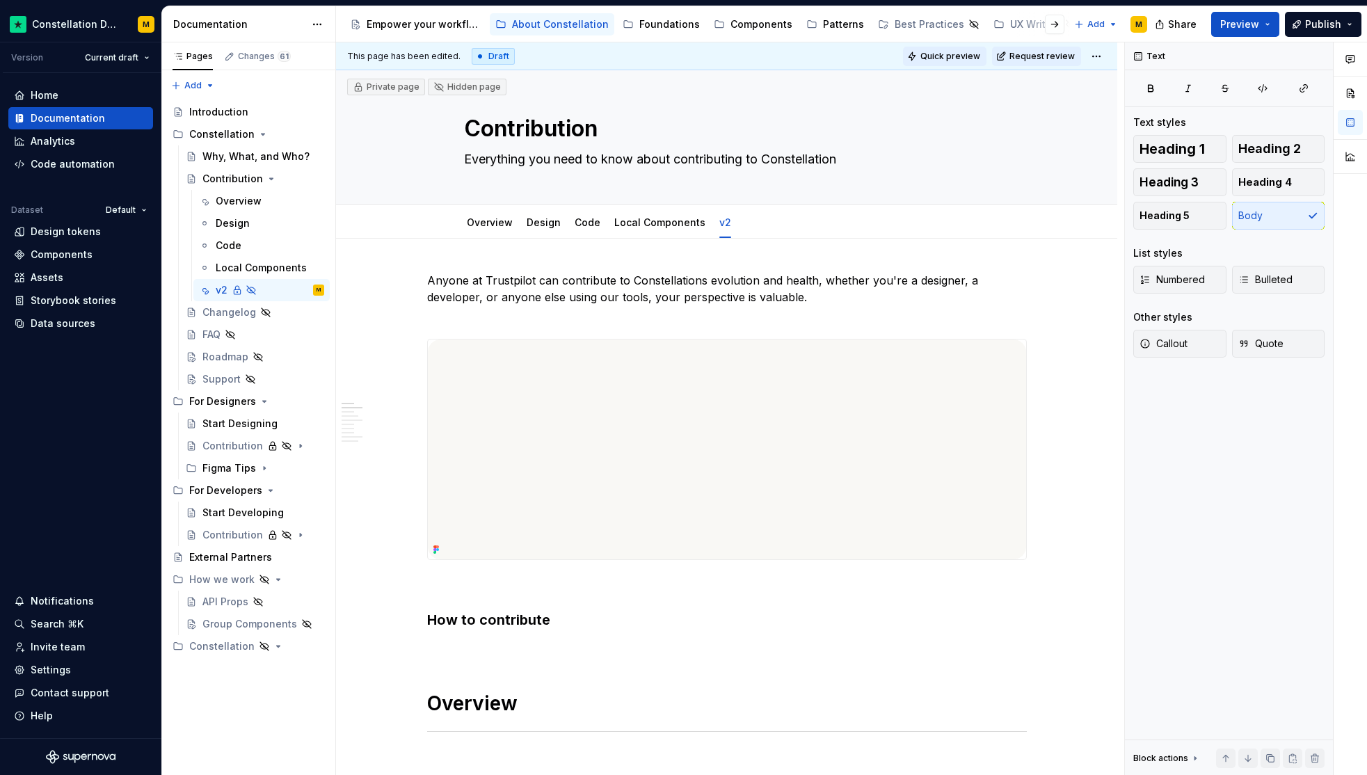
click at [929, 56] on span "Quick preview" at bounding box center [951, 56] width 60 height 11
click at [266, 177] on icon "Page tree" at bounding box center [271, 178] width 11 height 11
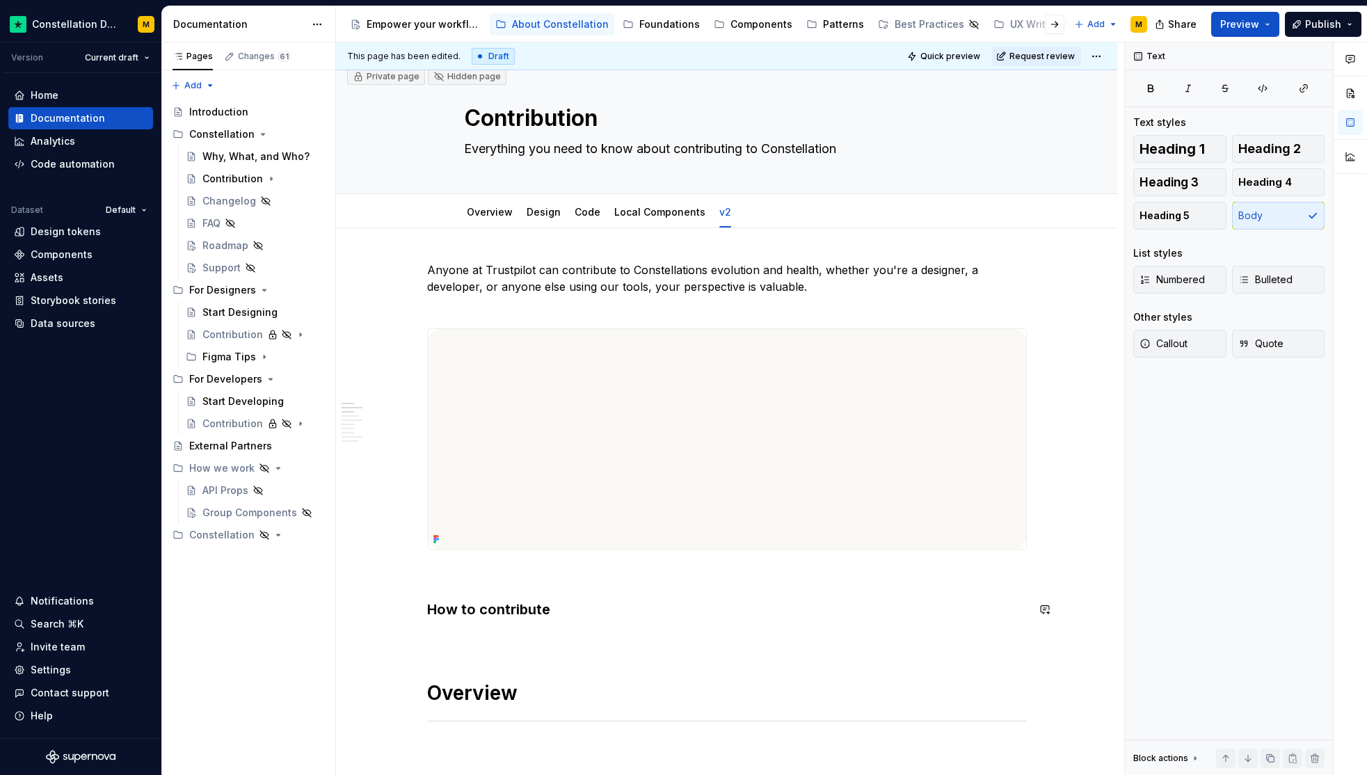
scroll to position [20, 0]
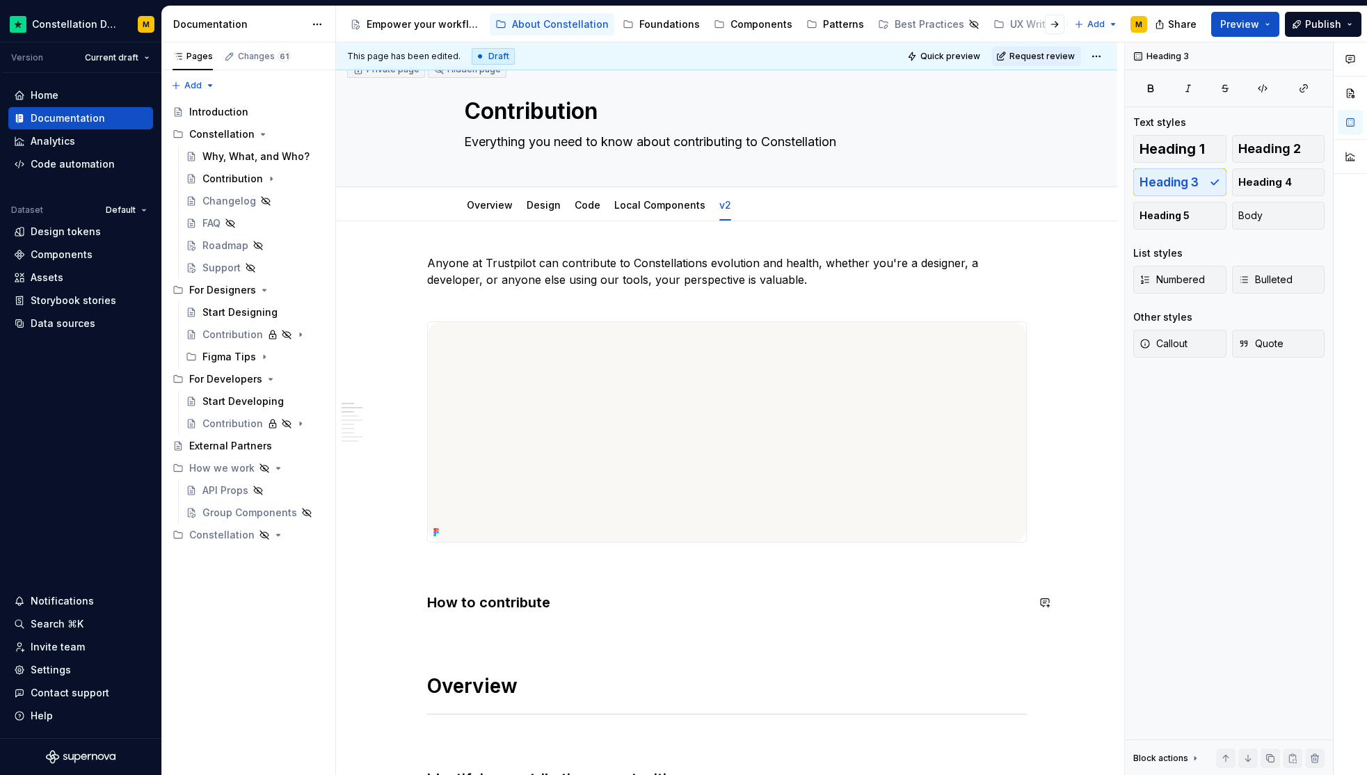
click at [485, 598] on h3 "How to contribute" at bounding box center [727, 602] width 600 height 19
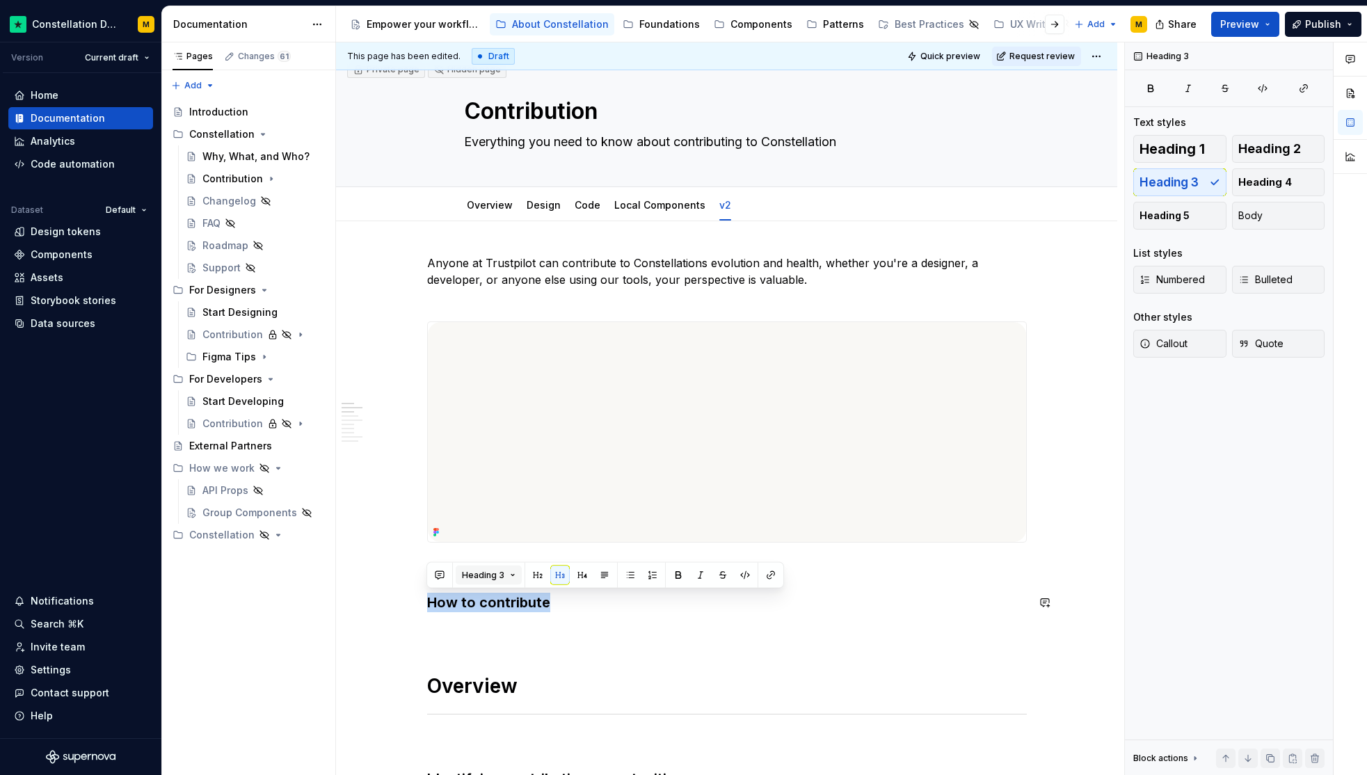
click at [477, 579] on span "Heading 3" at bounding box center [483, 575] width 42 height 11
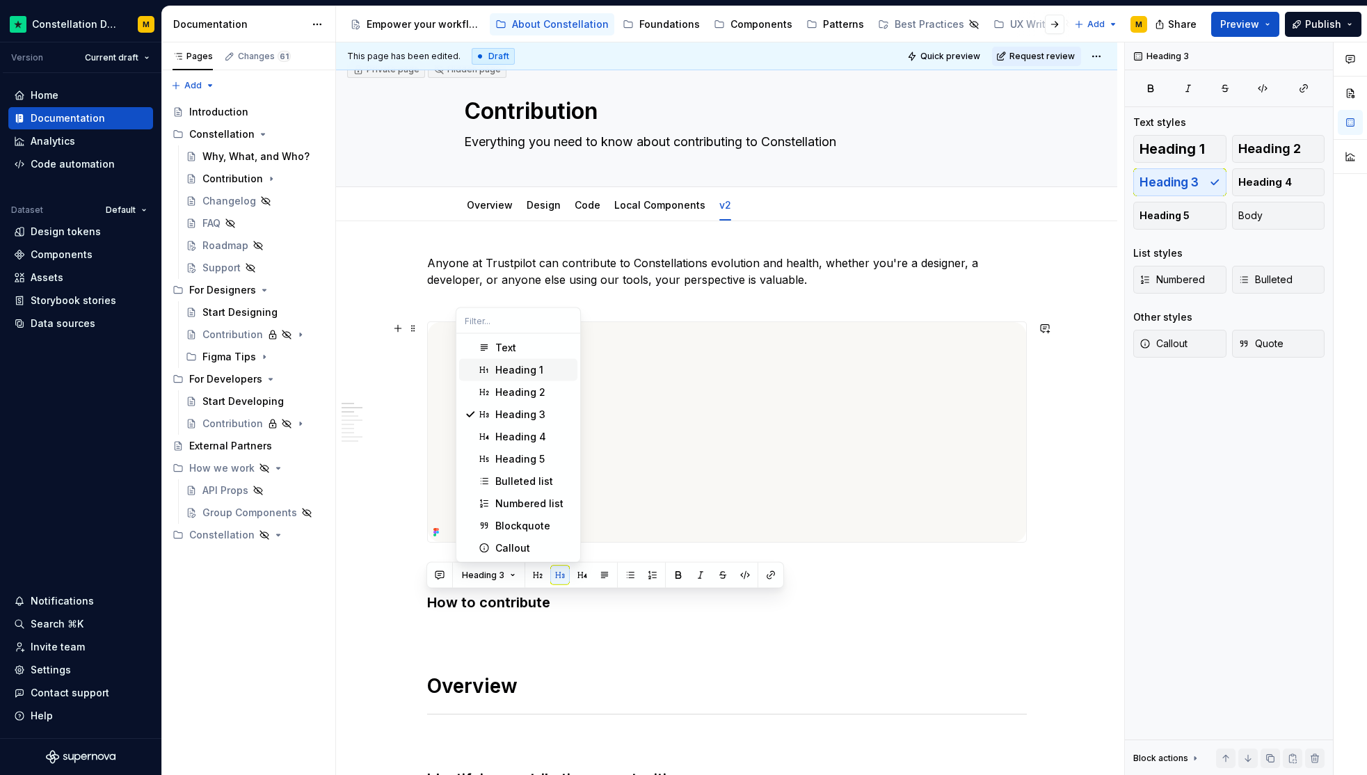
click at [520, 373] on div "Heading 1" at bounding box center [519, 370] width 48 height 14
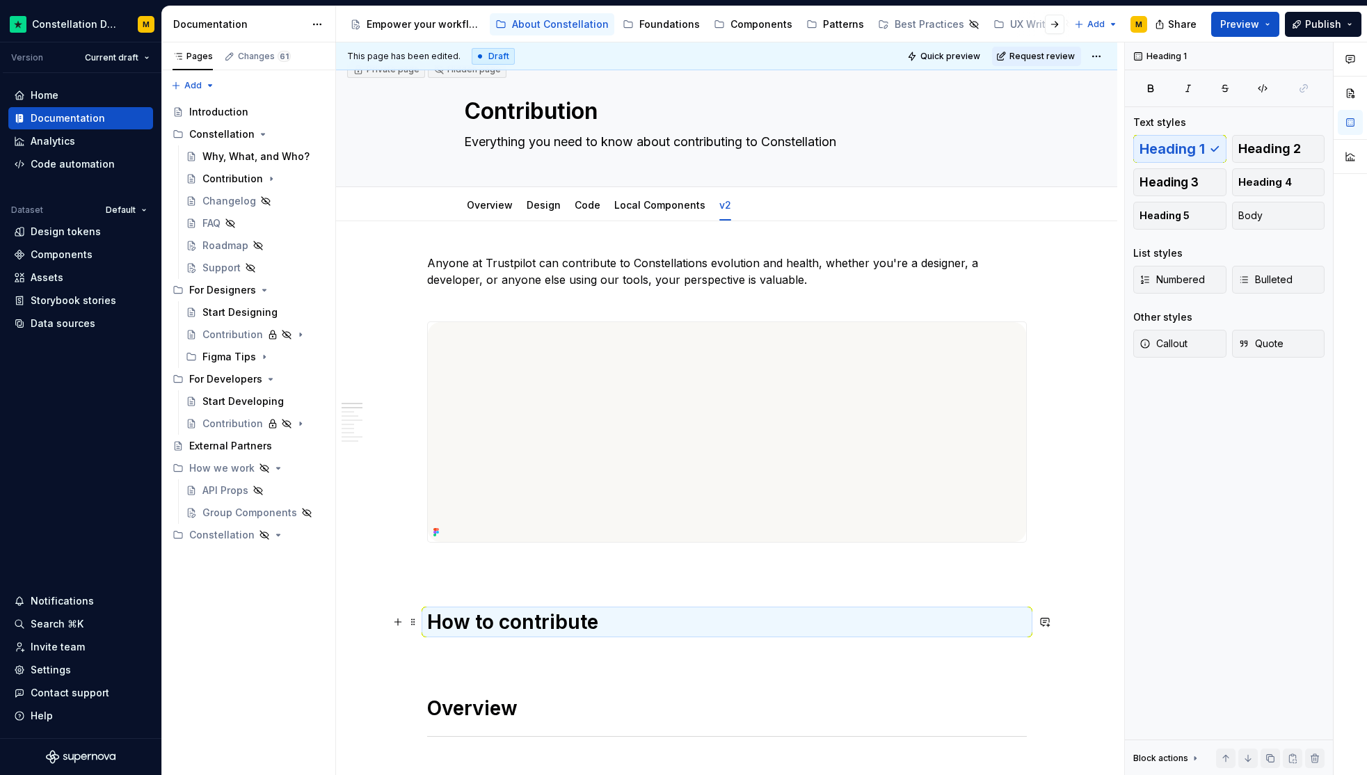
click at [594, 629] on h1 "How to contribute" at bounding box center [727, 622] width 600 height 25
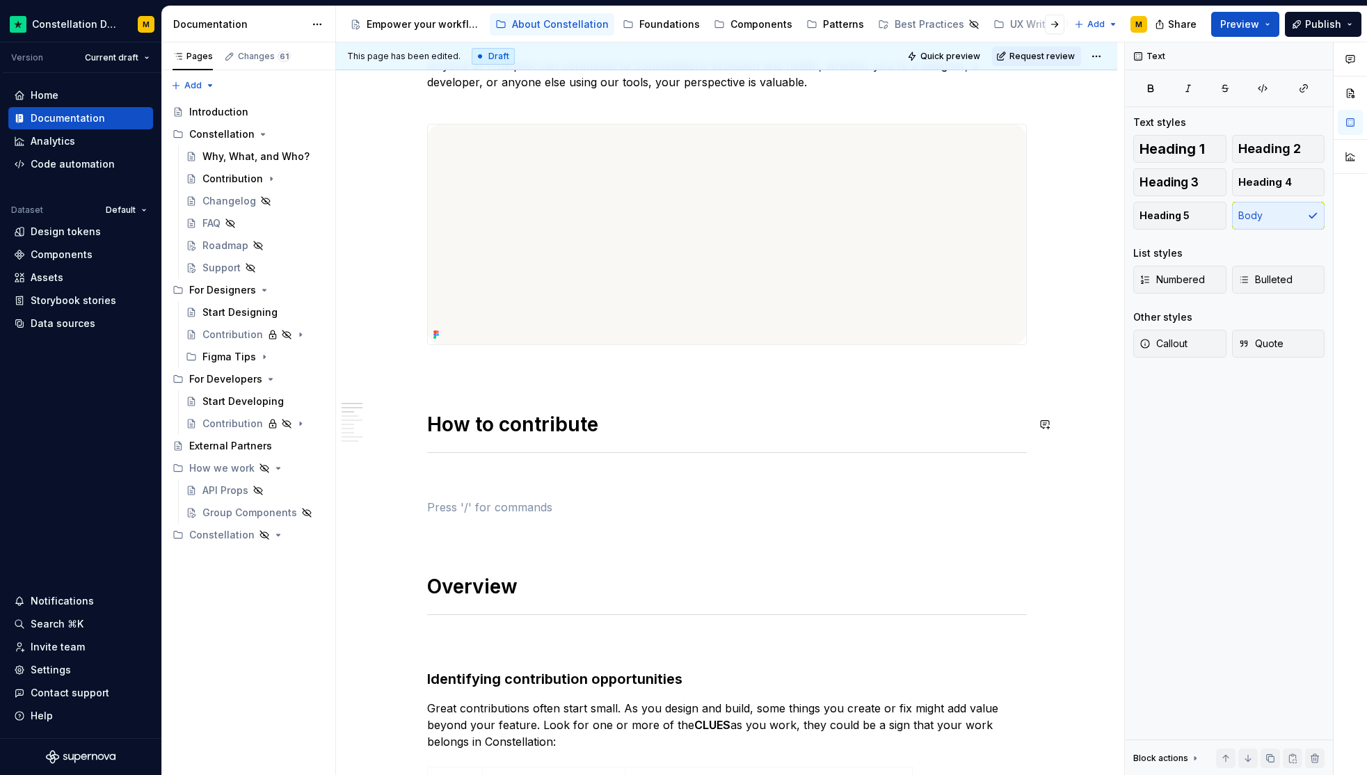
scroll to position [288, 0]
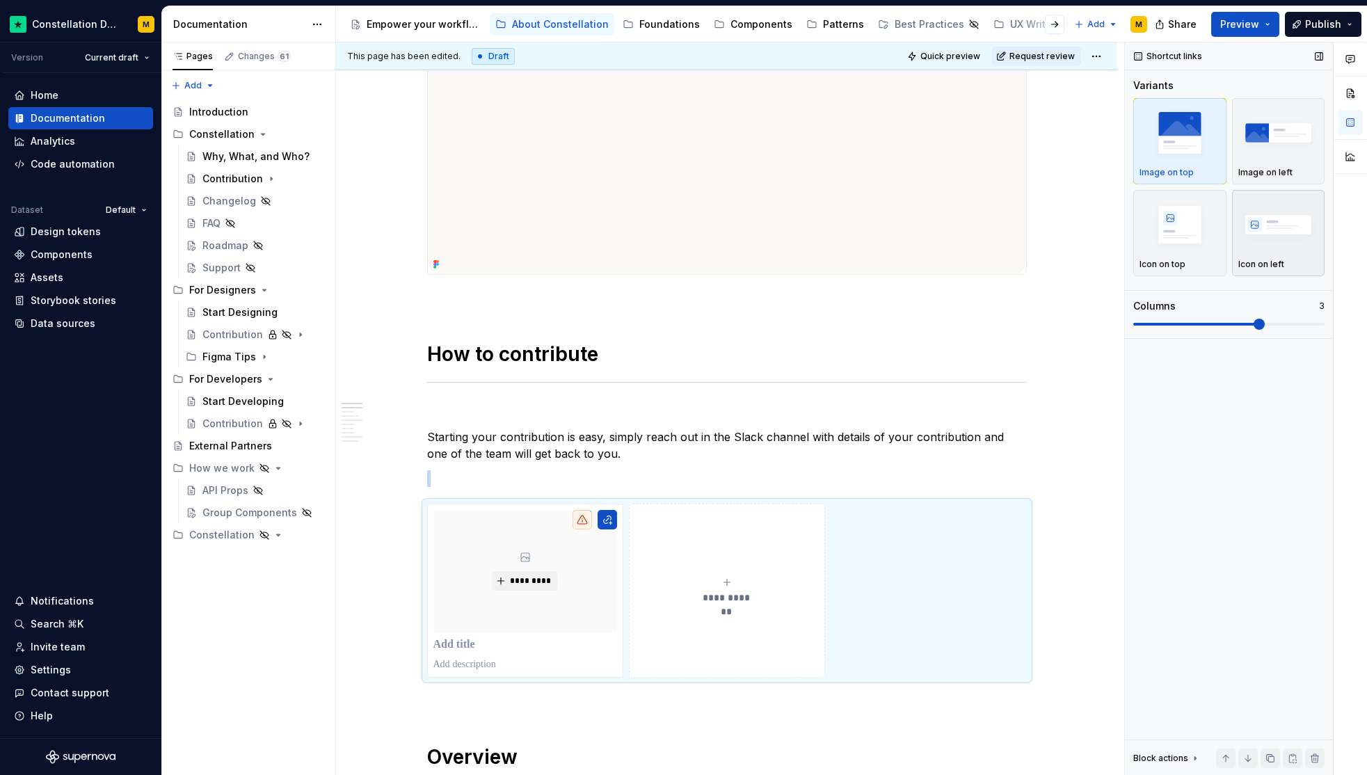
click at [1264, 216] on img "button" at bounding box center [1279, 224] width 81 height 51
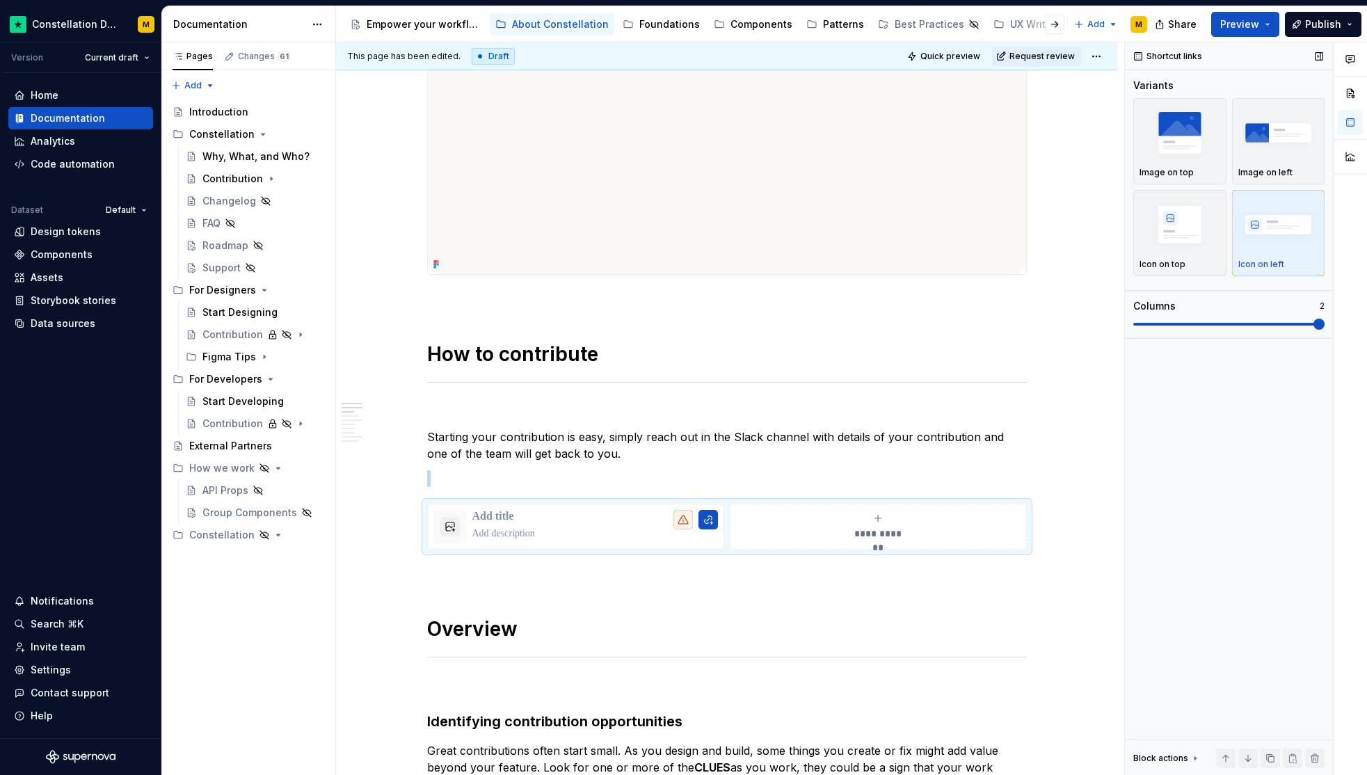
click at [1147, 323] on span at bounding box center [1229, 324] width 191 height 3
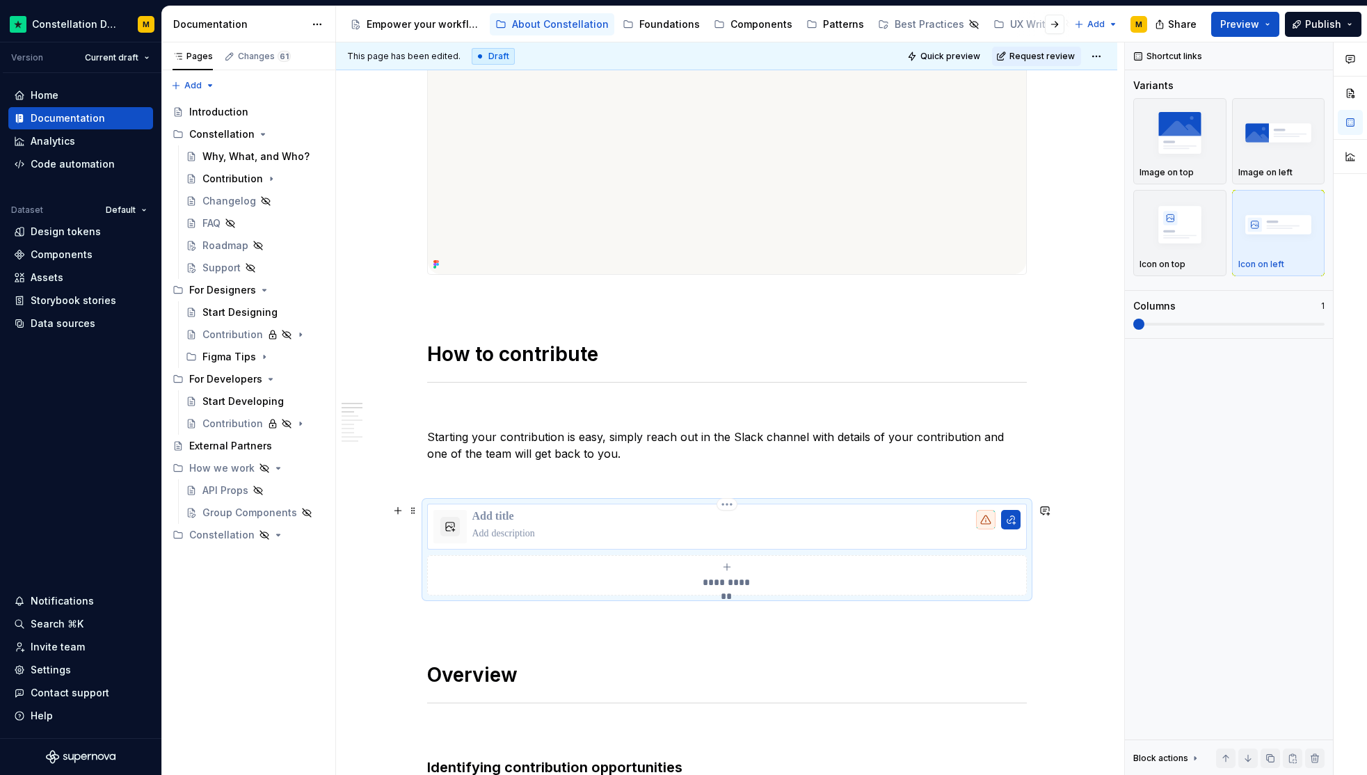
click at [528, 517] on p at bounding box center [747, 517] width 548 height 14
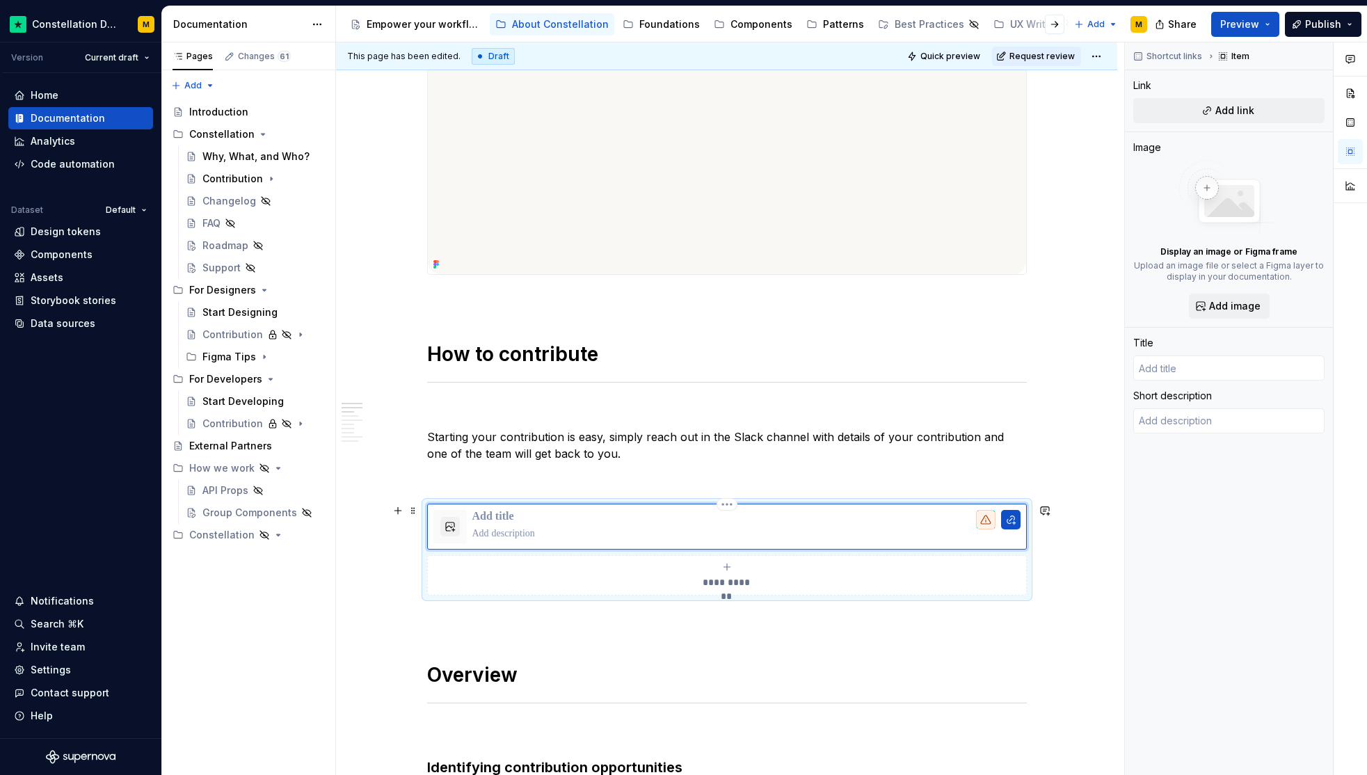
type textarea "*"
type input "S"
type textarea "*"
type input "Sl"
type textarea "*"
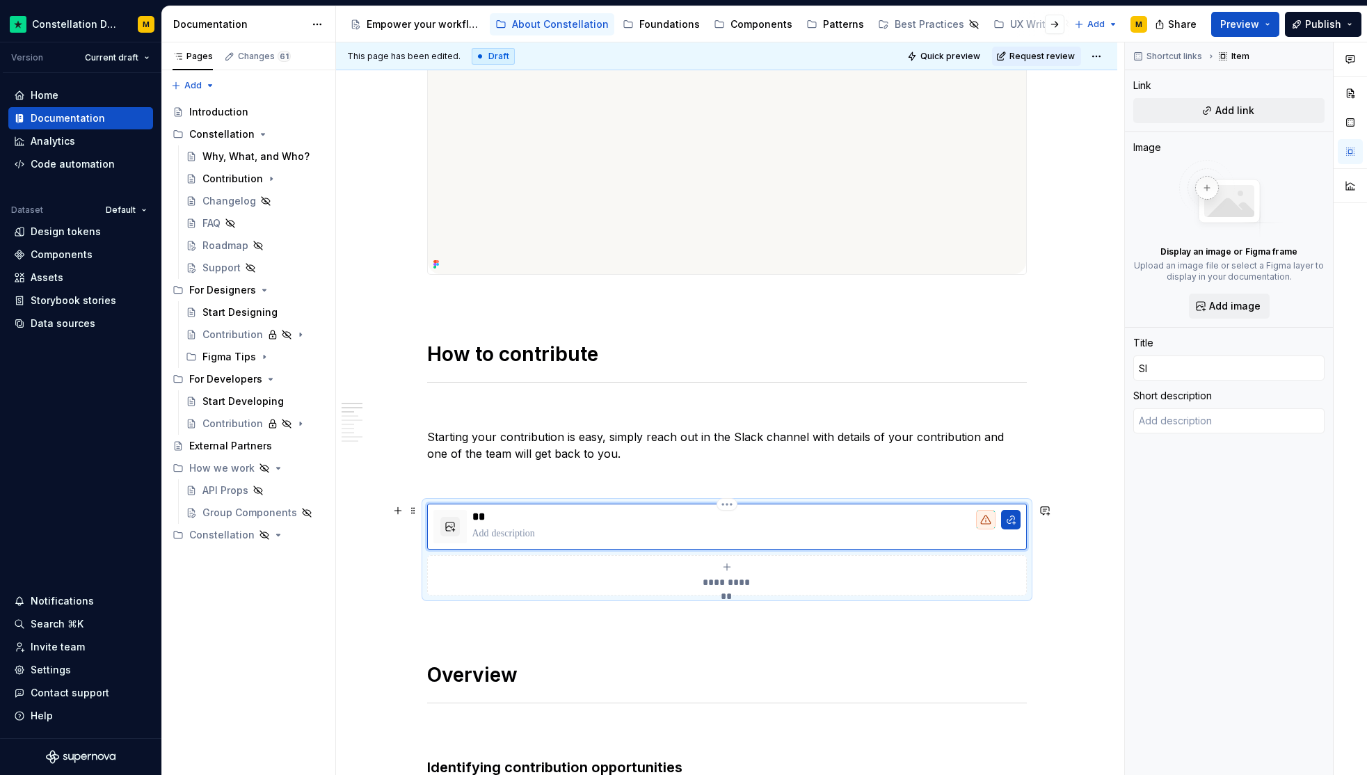
type input "Sla"
type textarea "*"
type input "Slac"
type textarea "*"
type input "Slack"
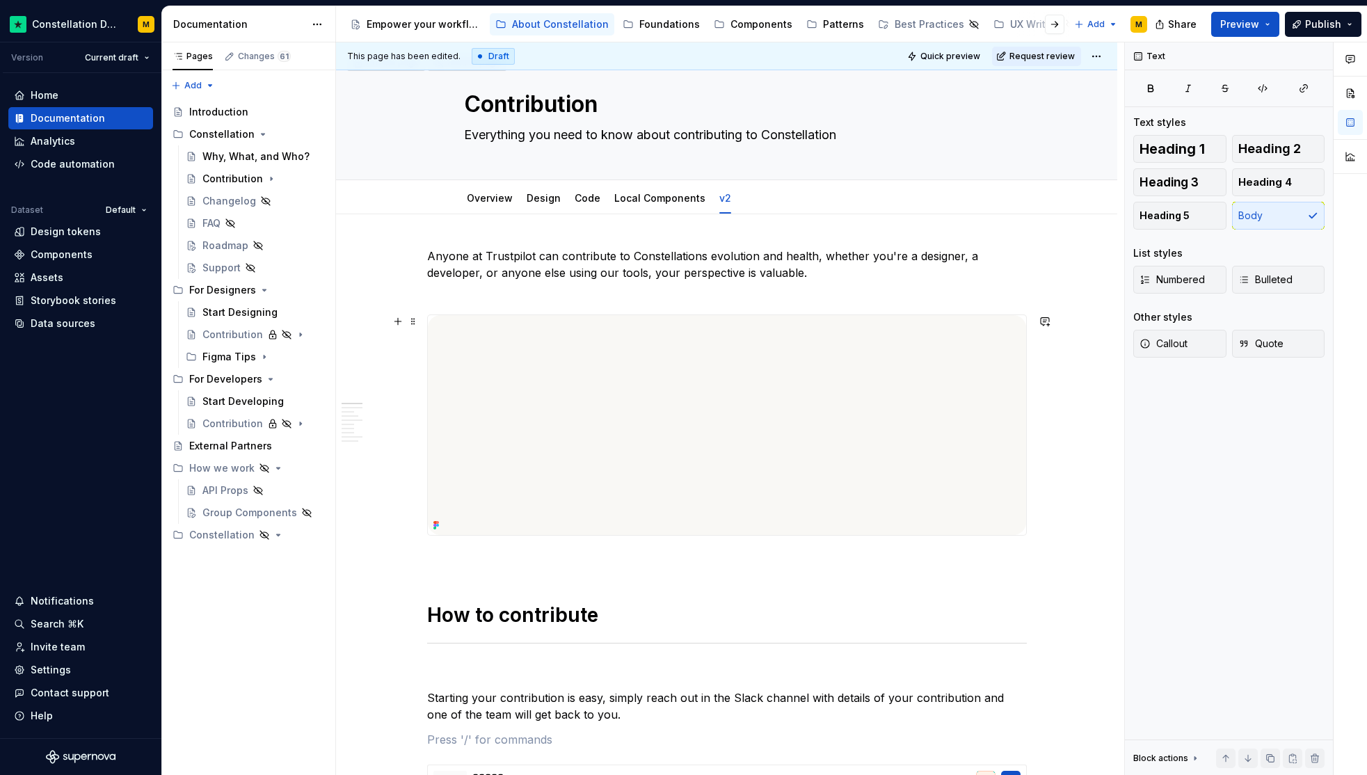
scroll to position [484, 0]
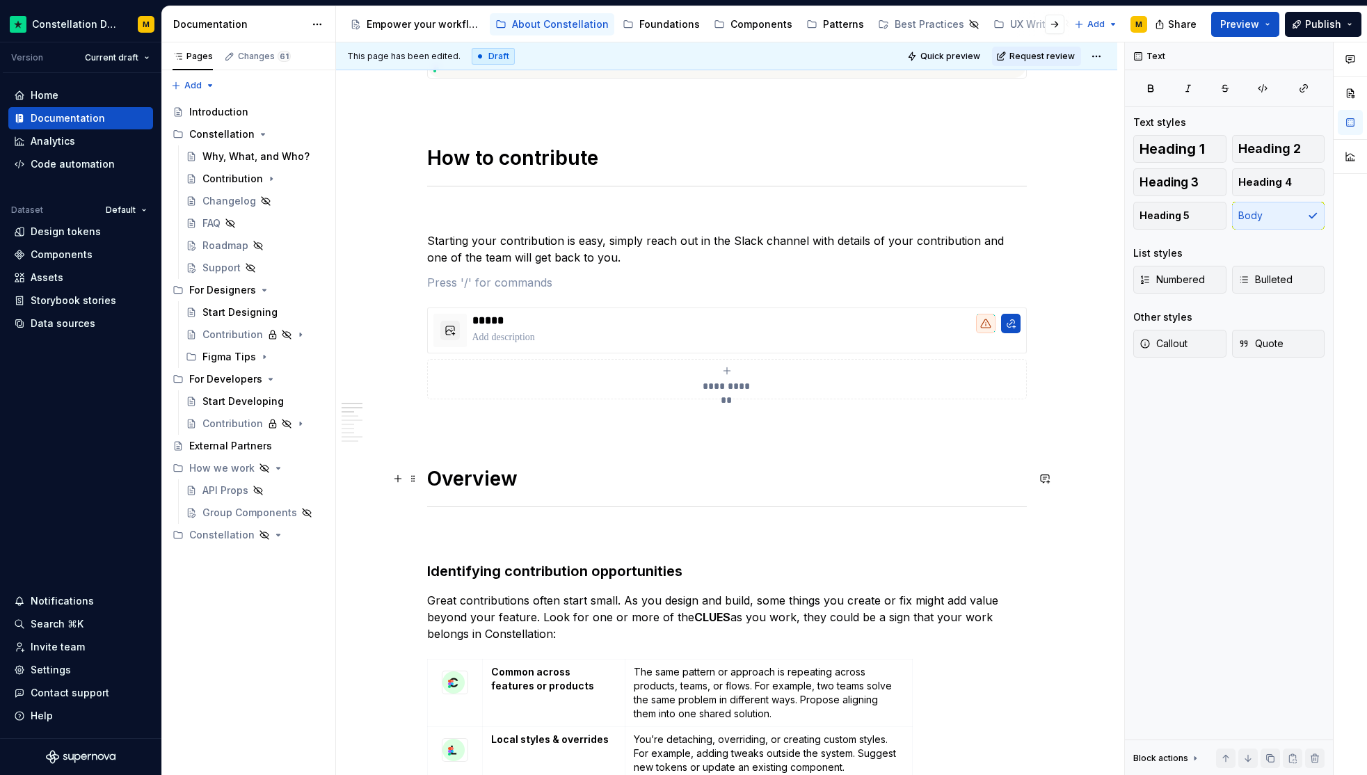
click at [471, 479] on h1 "Overview" at bounding box center [727, 478] width 600 height 25
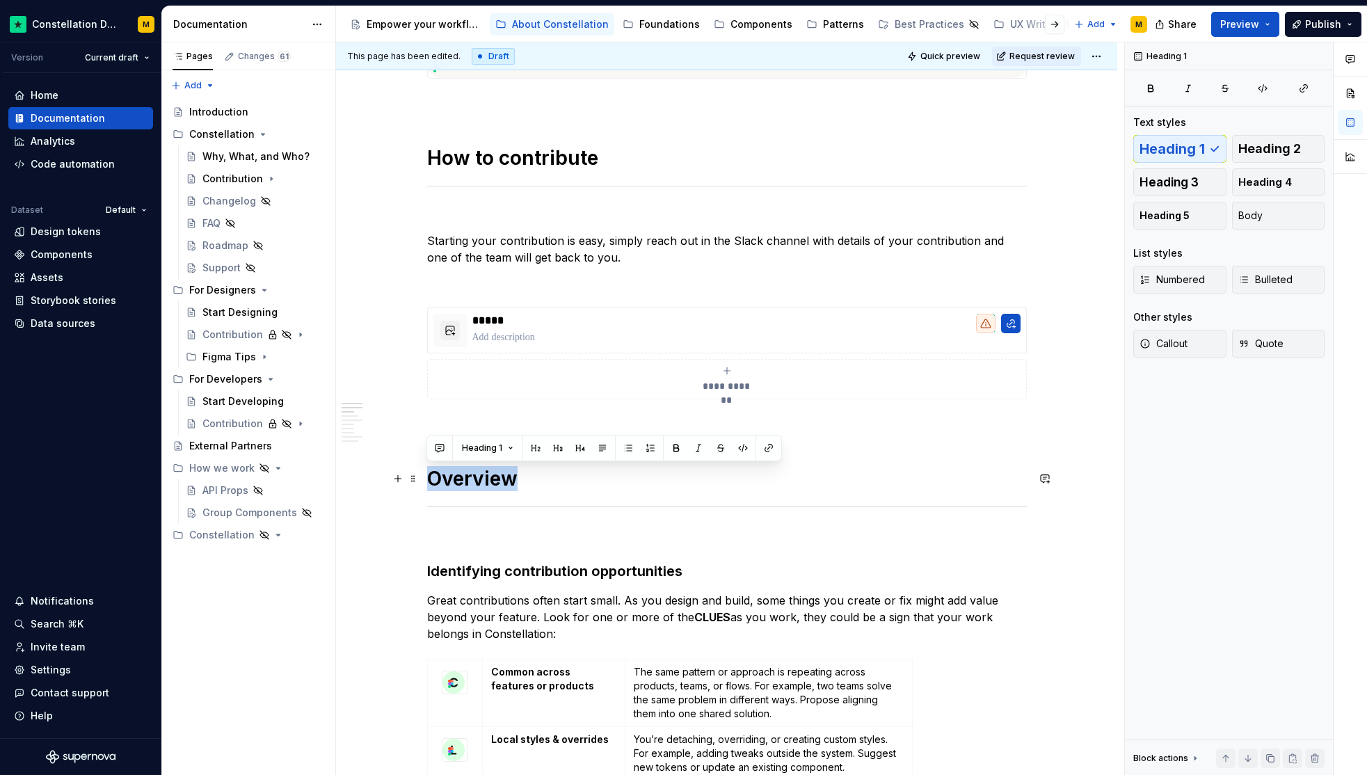
click at [471, 479] on h1 "Overview" at bounding box center [727, 478] width 600 height 25
click at [552, 479] on h1 "Not sure wha" at bounding box center [727, 478] width 600 height 25
click at [947, 54] on span "Quick preview" at bounding box center [951, 56] width 60 height 11
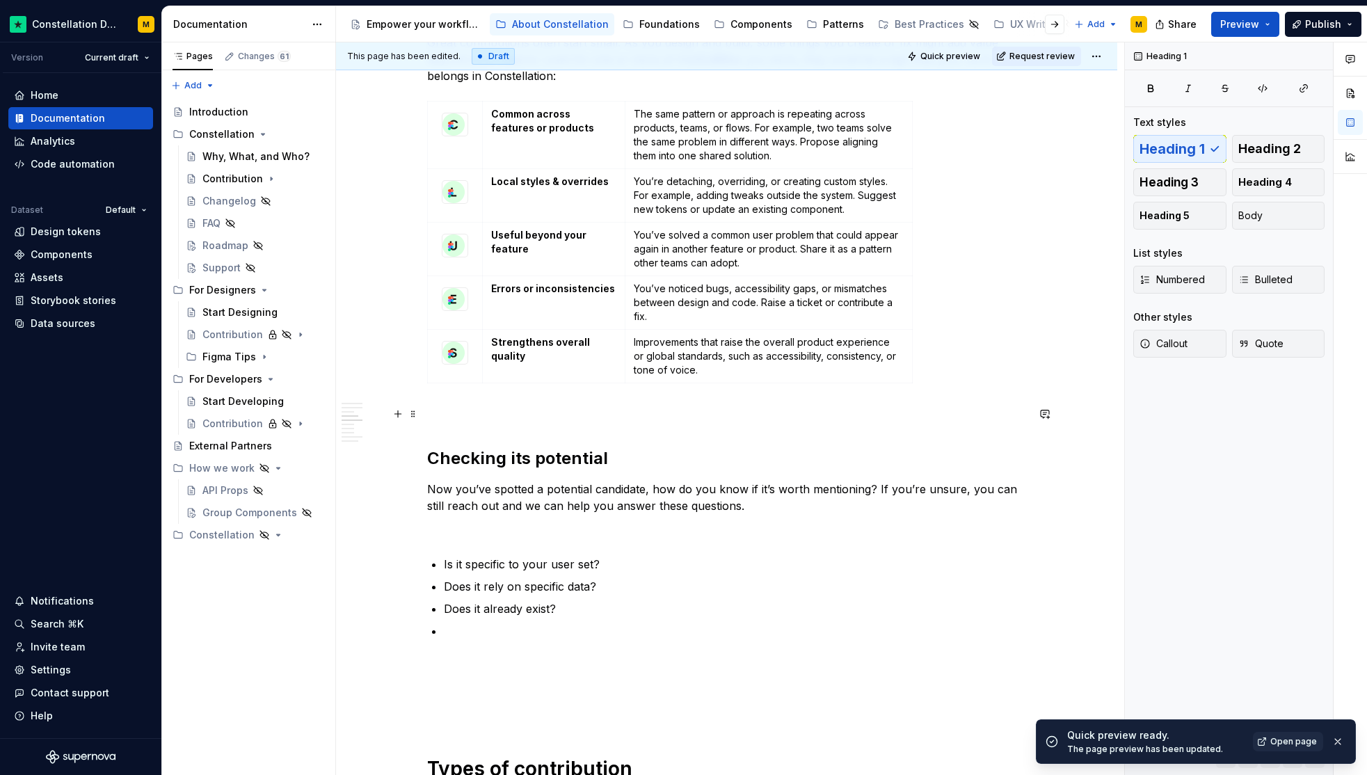
scroll to position [1113, 0]
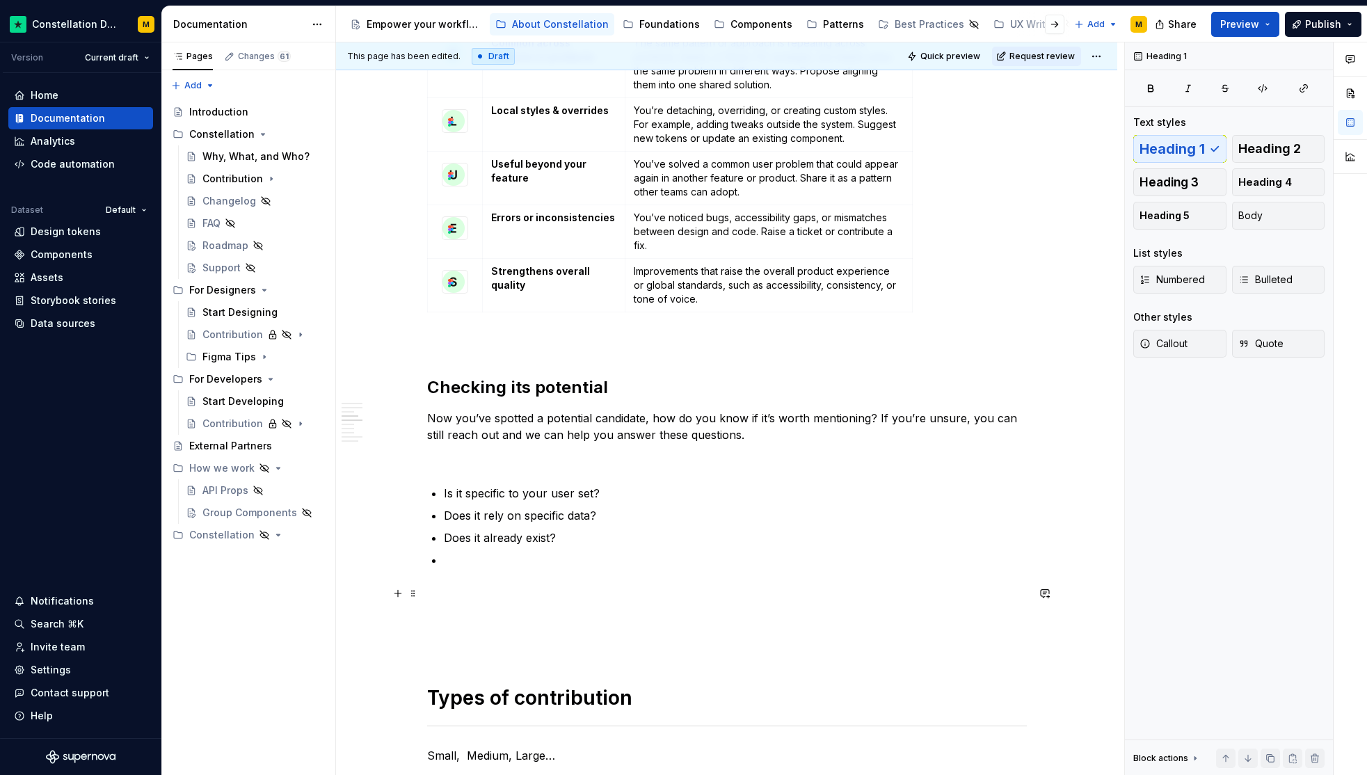
click at [495, 592] on p at bounding box center [727, 593] width 600 height 17
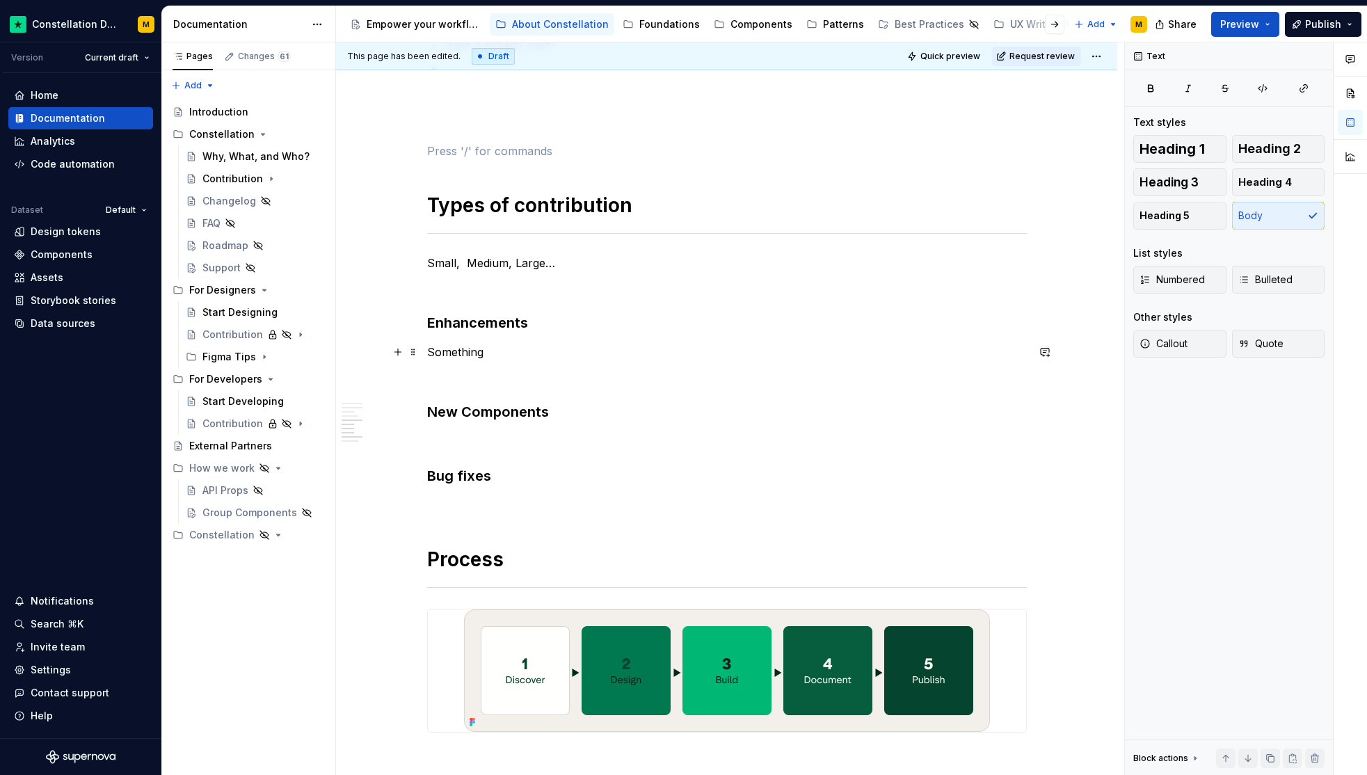
scroll to position [1353, 0]
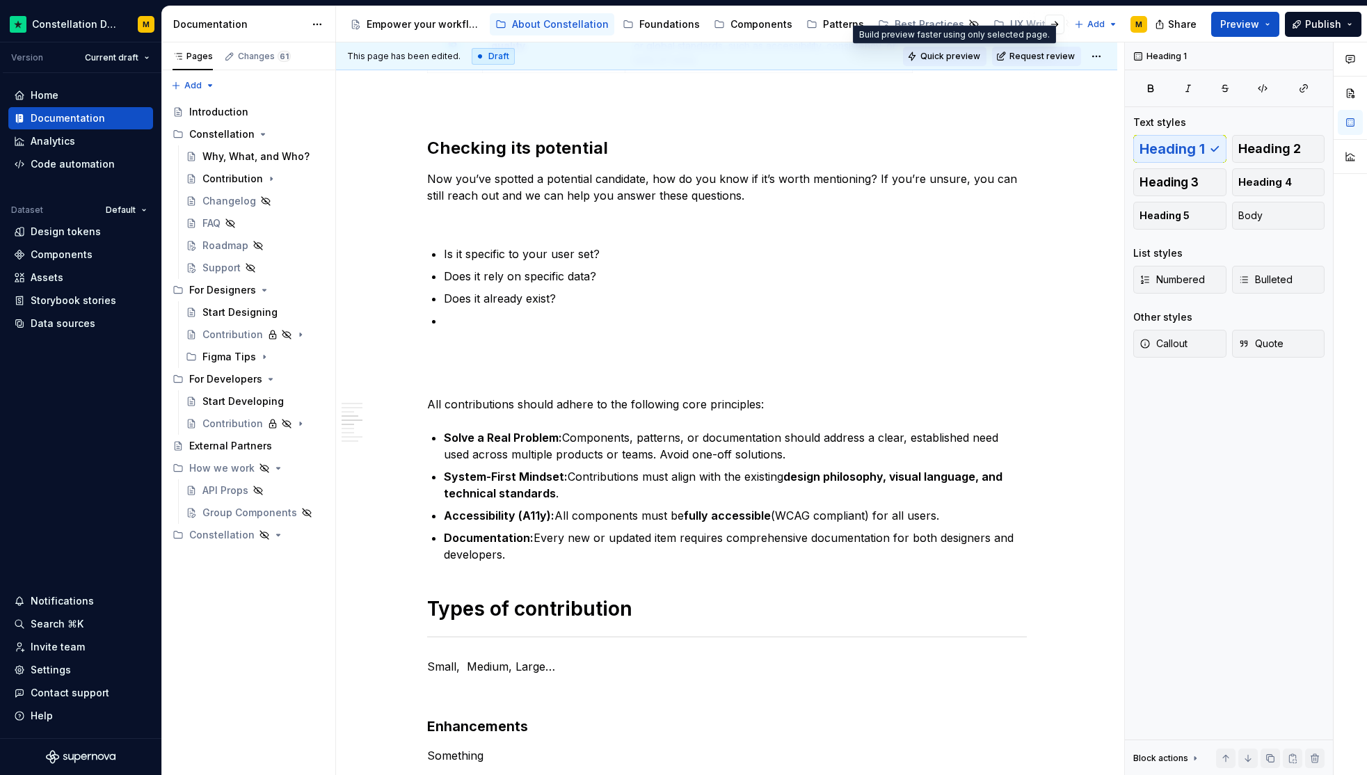
click at [966, 57] on span "Quick preview" at bounding box center [951, 56] width 60 height 11
type textarea "*"
